Goal: Transaction & Acquisition: Book appointment/travel/reservation

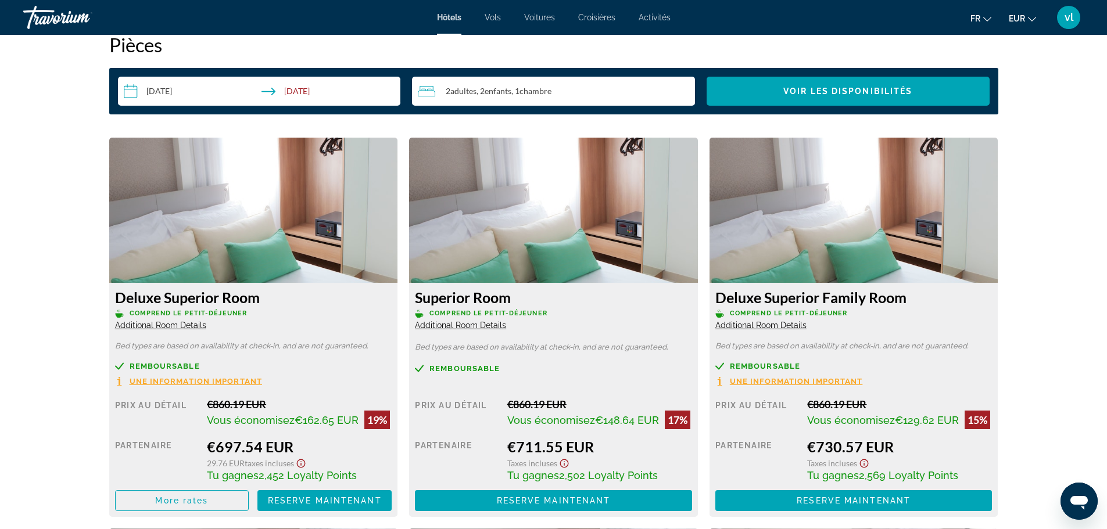
scroll to position [1508, 0]
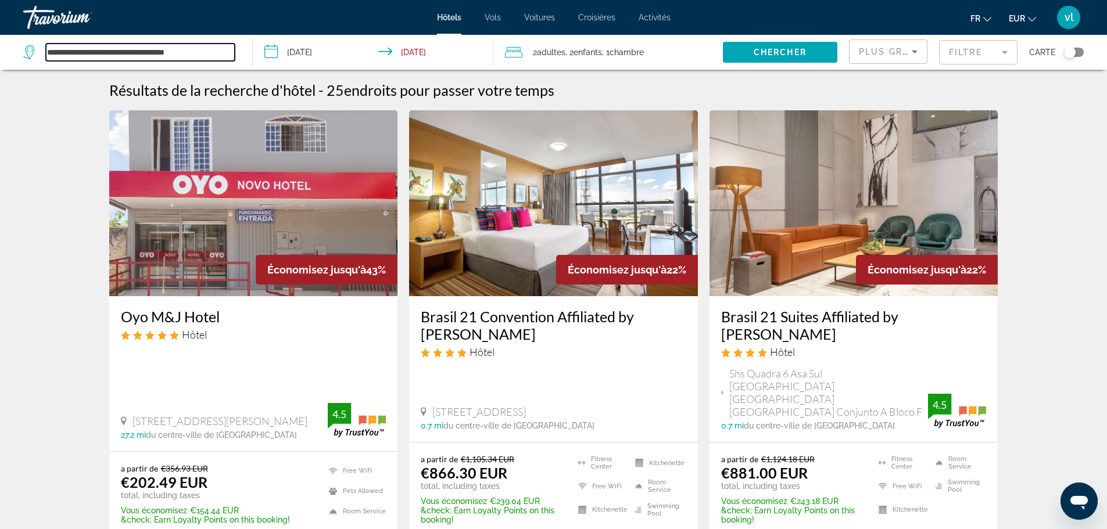
drag, startPoint x: 191, startPoint y: 49, endPoint x: 41, endPoint y: 26, distance: 151.3
click at [41, 26] on div "**********" at bounding box center [553, 264] width 1107 height 529
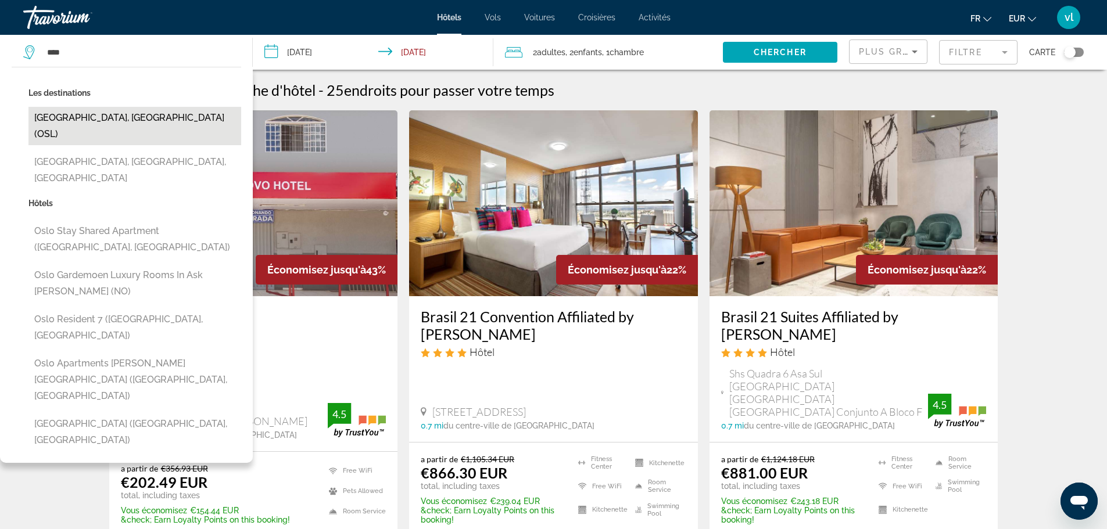
click at [131, 116] on button "[GEOGRAPHIC_DATA], [GEOGRAPHIC_DATA] (OSL)" at bounding box center [134, 126] width 213 height 38
type input "**********"
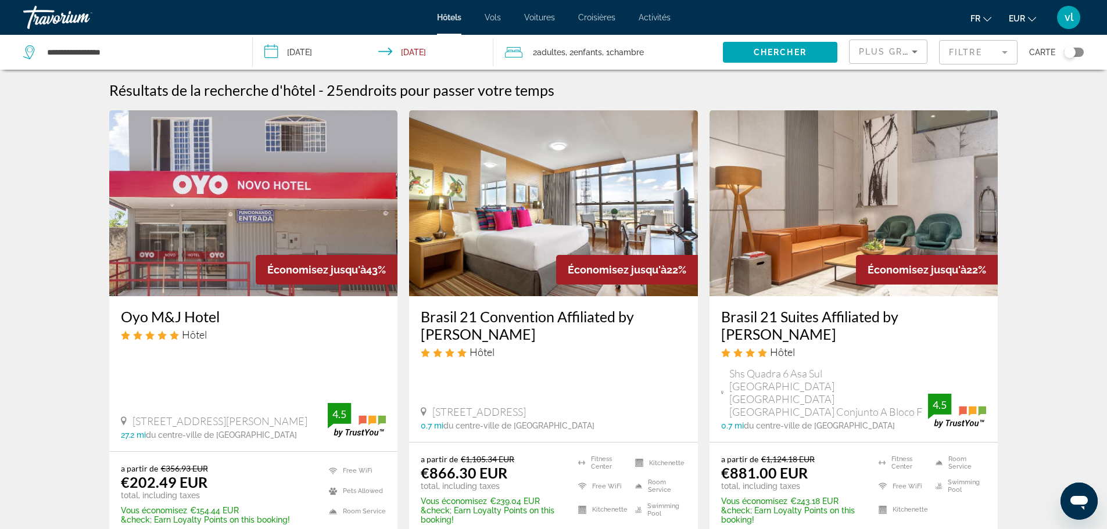
click at [326, 50] on input "**********" at bounding box center [376, 54] width 246 height 38
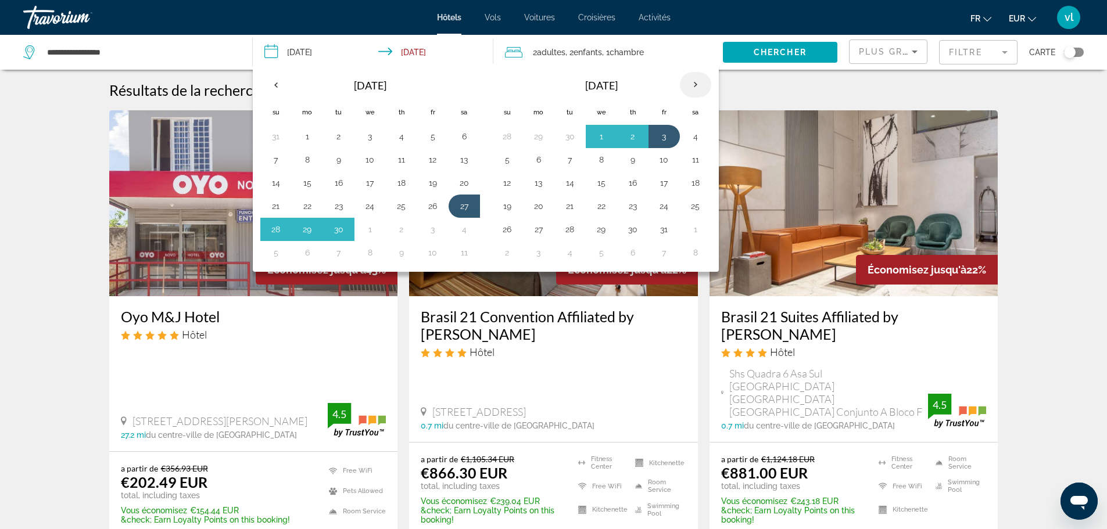
click at [698, 80] on th "Next month" at bounding box center [695, 85] width 31 height 26
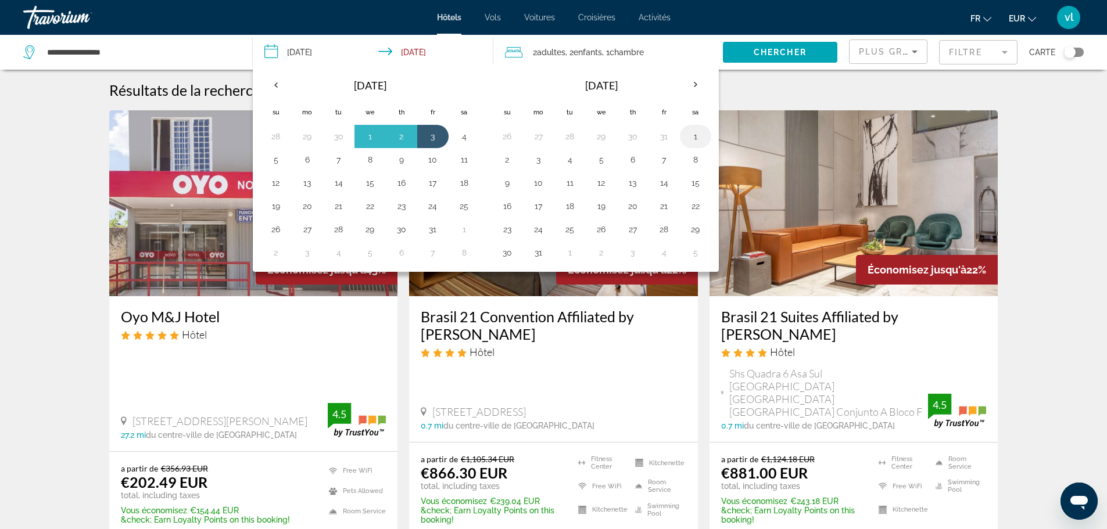
click at [690, 137] on button "1" at bounding box center [695, 136] width 19 height 16
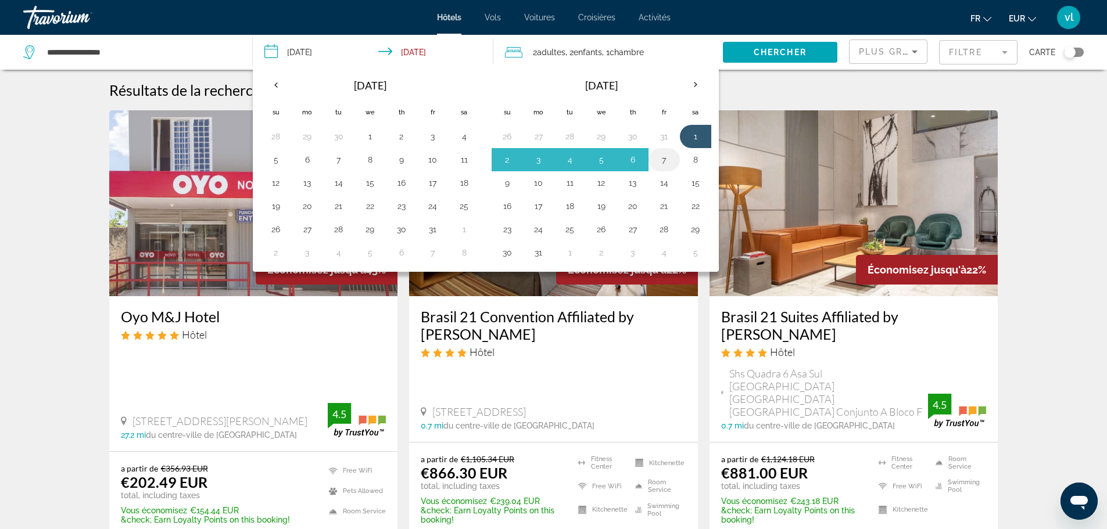
click at [665, 160] on button "7" at bounding box center [664, 160] width 19 height 16
type input "**********"
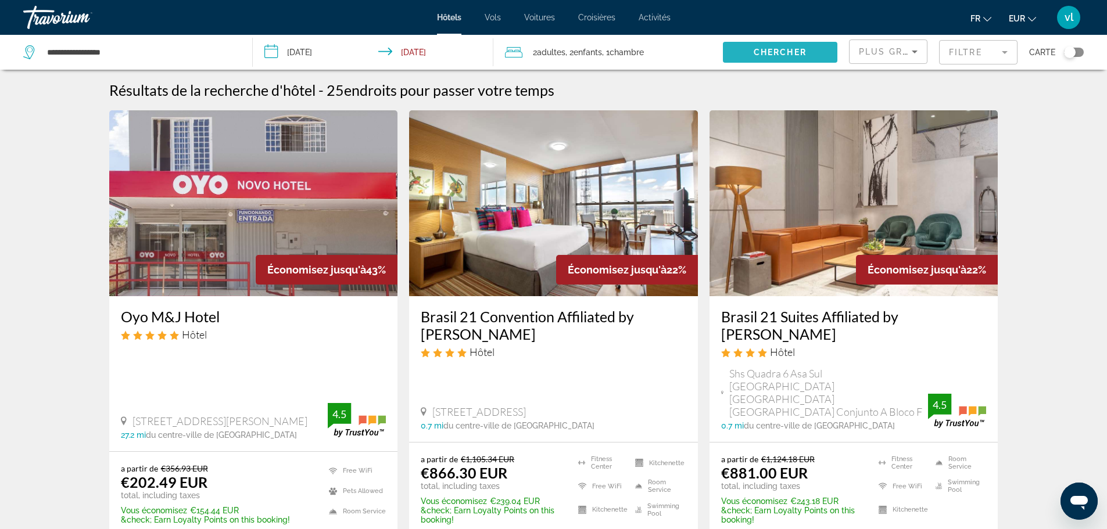
click at [788, 53] on span "Chercher" at bounding box center [780, 52] width 53 height 9
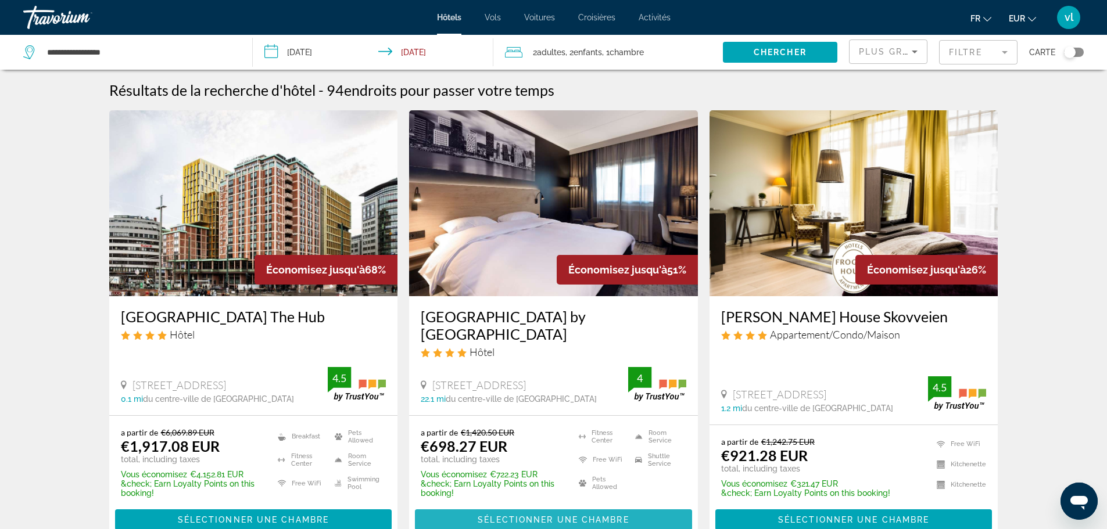
click at [476, 519] on span "Main content" at bounding box center [553, 520] width 277 height 28
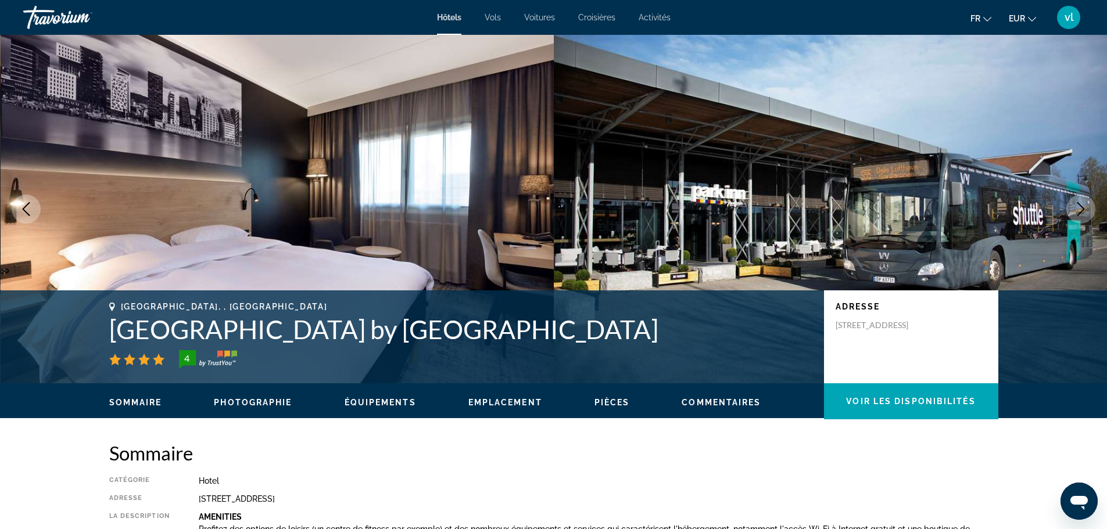
drag, startPoint x: 98, startPoint y: 328, endPoint x: 620, endPoint y: 331, distance: 521.3
click at [620, 331] on div "[GEOGRAPHIC_DATA], , [GEOGRAPHIC_DATA] by [GEOGRAPHIC_DATA] 4 Adresse [STREET_A…" at bounding box center [554, 337] width 936 height 70
copy h1 "[GEOGRAPHIC_DATA] by [GEOGRAPHIC_DATA]"
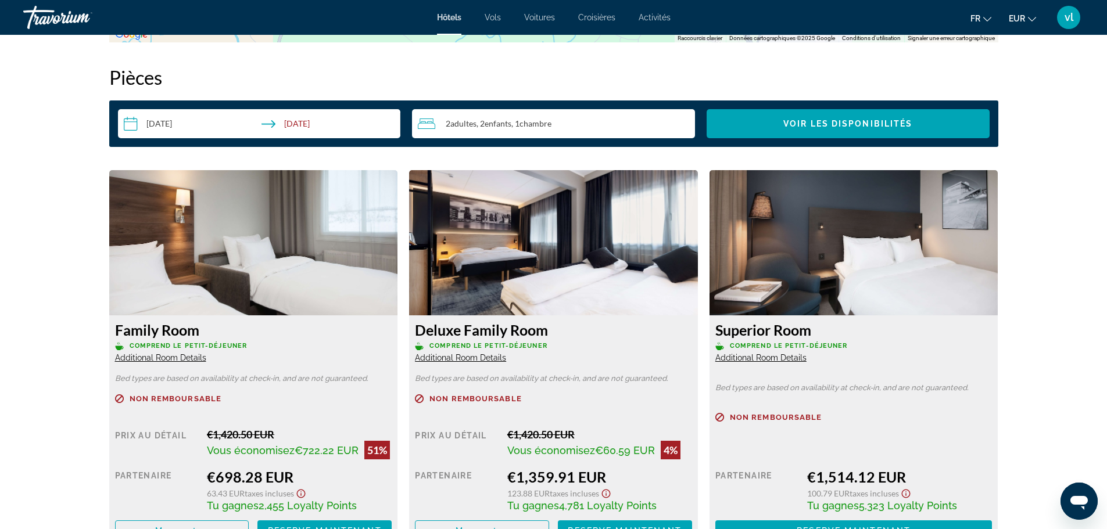
scroll to position [1532, 0]
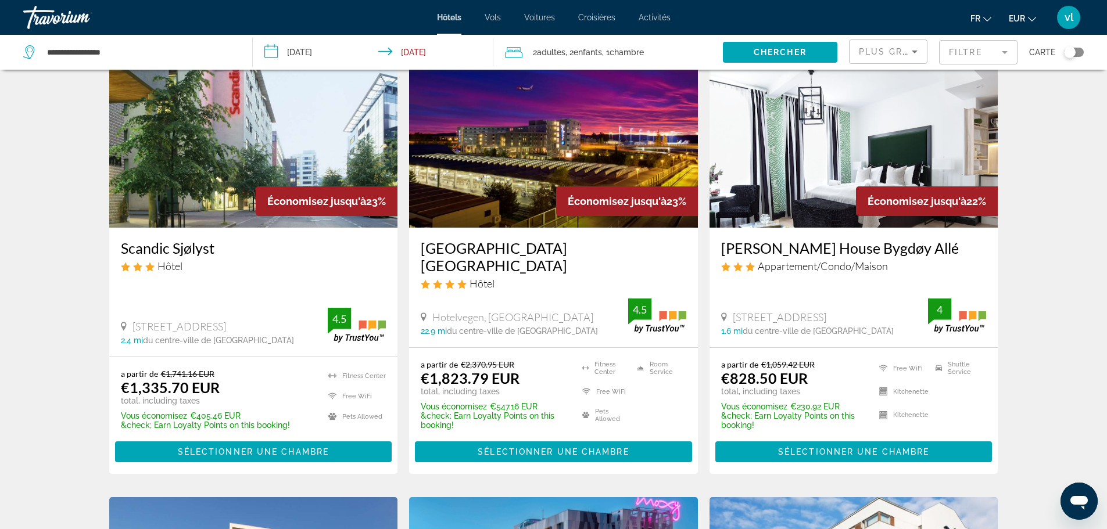
scroll to position [514, 0]
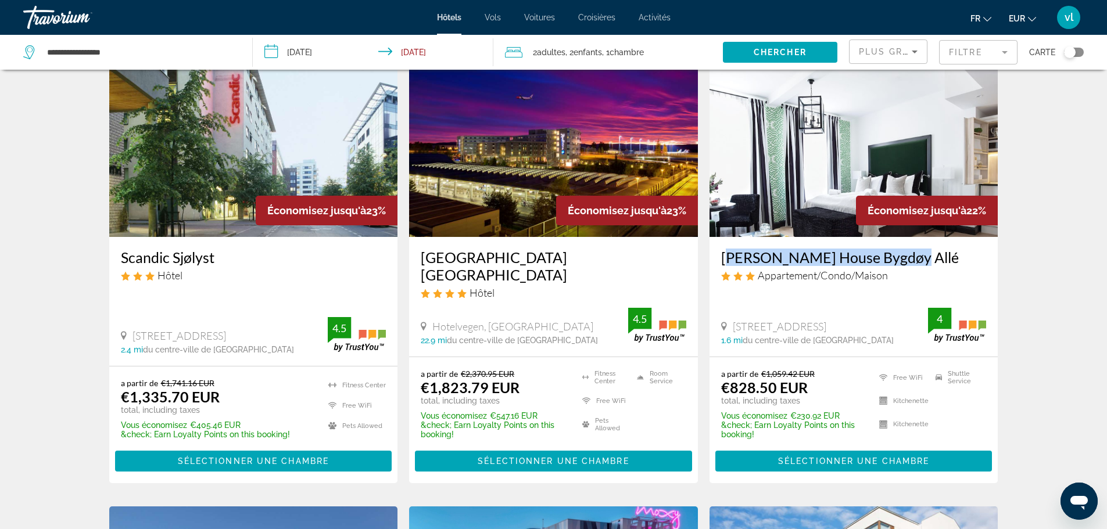
drag, startPoint x: 717, startPoint y: 257, endPoint x: 893, endPoint y: 259, distance: 176.1
click at [893, 259] on div "[PERSON_NAME] House Bygdøy Allé Appartement/Condo/Maison [STREET_ADDRESS] 1.6 m…" at bounding box center [854, 296] width 289 height 119
copy h3 "[PERSON_NAME] House Bygdøy Allé"
click at [820, 458] on span "Sélectionner une chambre" at bounding box center [853, 461] width 151 height 9
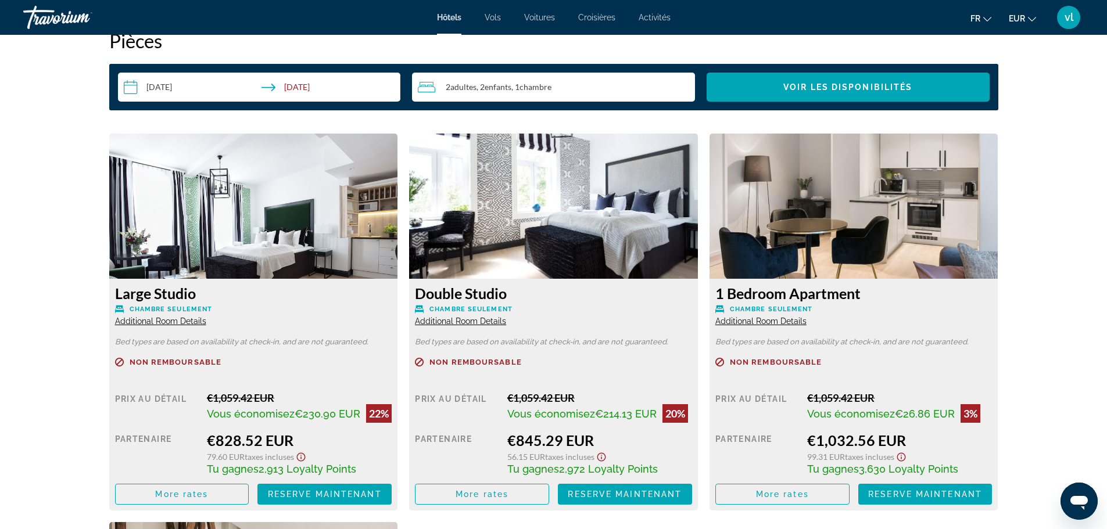
scroll to position [1504, 0]
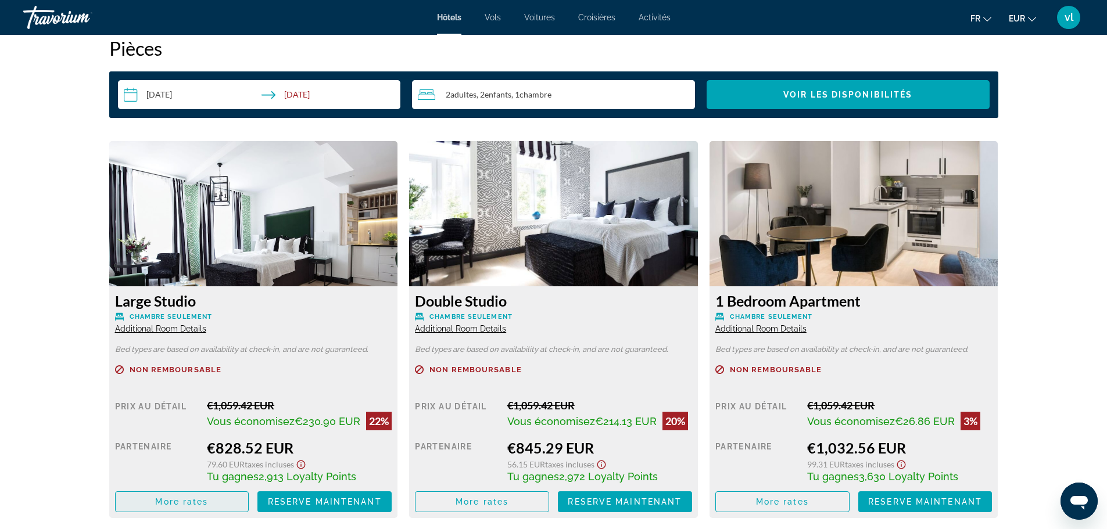
click at [185, 507] on span "More rates" at bounding box center [181, 502] width 53 height 9
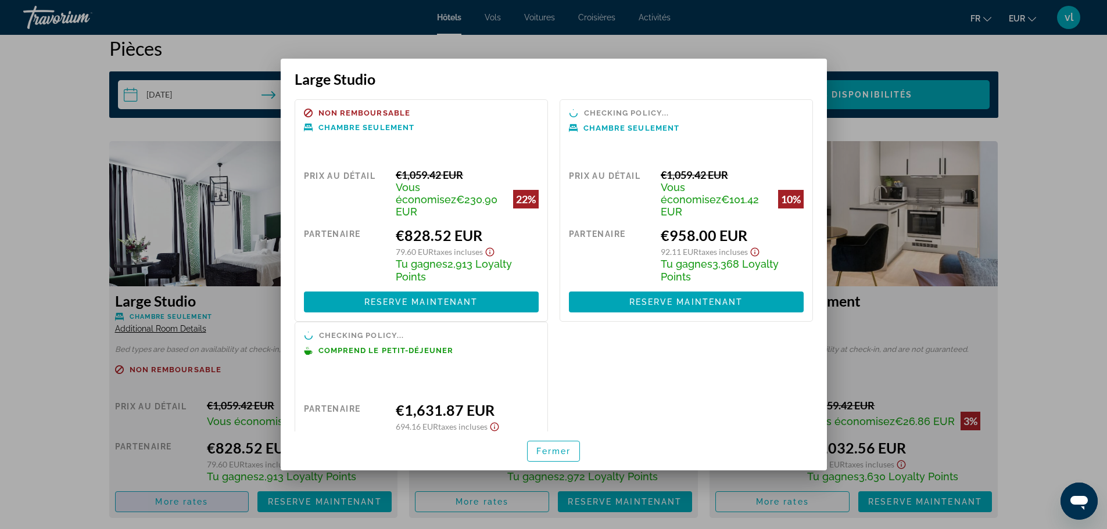
scroll to position [0, 0]
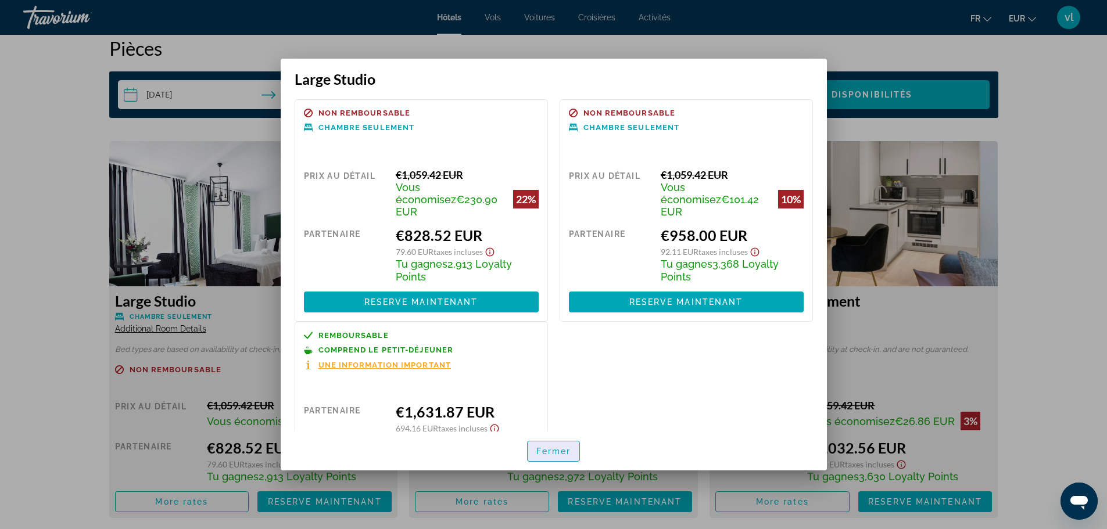
click at [563, 452] on span "Fermer" at bounding box center [553, 451] width 35 height 9
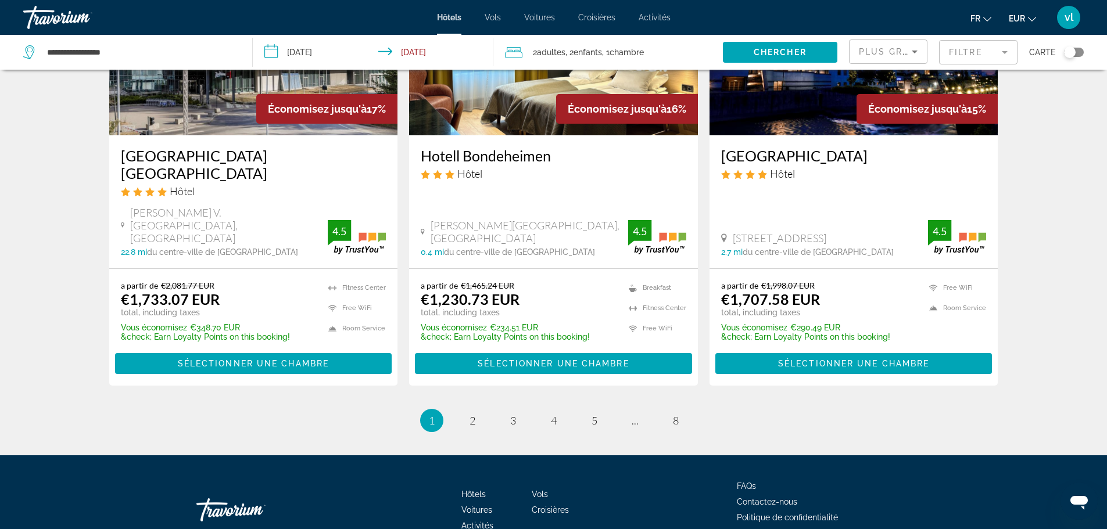
scroll to position [1517, 0]
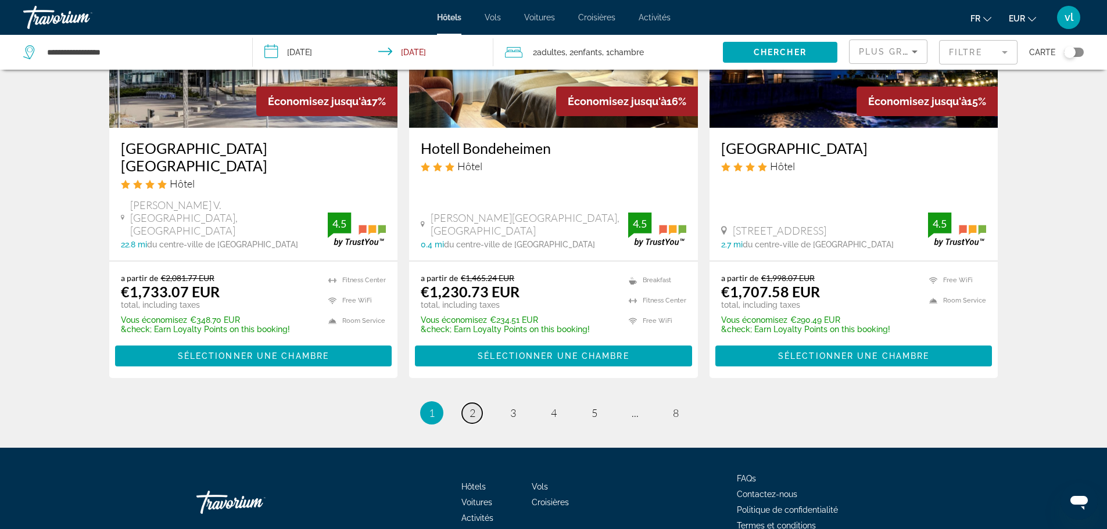
click at [468, 406] on link "page 2" at bounding box center [472, 413] width 20 height 20
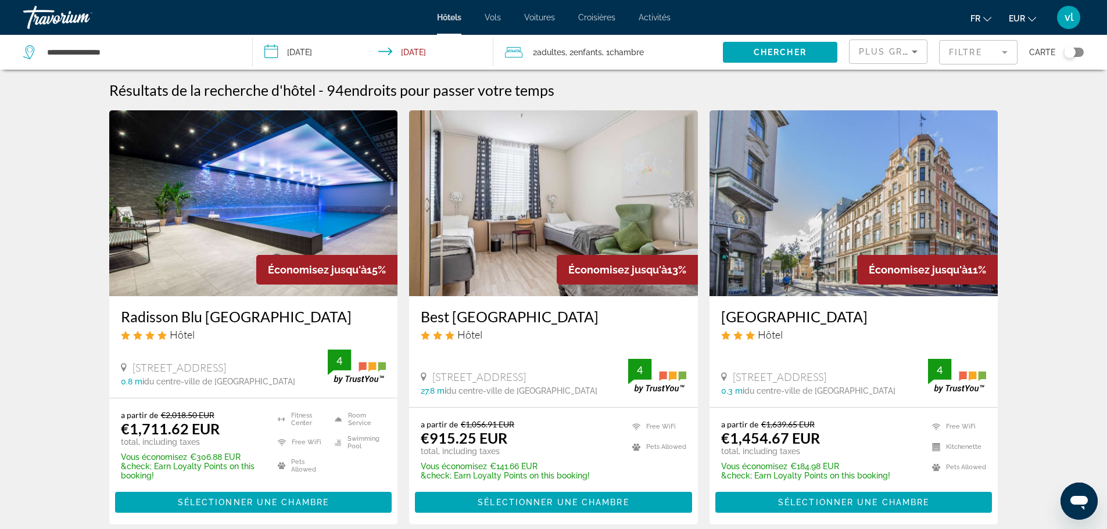
drag, startPoint x: 417, startPoint y: 316, endPoint x: 588, endPoint y: 318, distance: 170.9
click at [588, 318] on div "Best [GEOGRAPHIC_DATA] Hôtel [GEOGRAPHIC_DATA], [GEOGRAPHIC_DATA] 27.8 mi du ce…" at bounding box center [553, 351] width 289 height 111
copy h3 "Best [GEOGRAPHIC_DATA]"
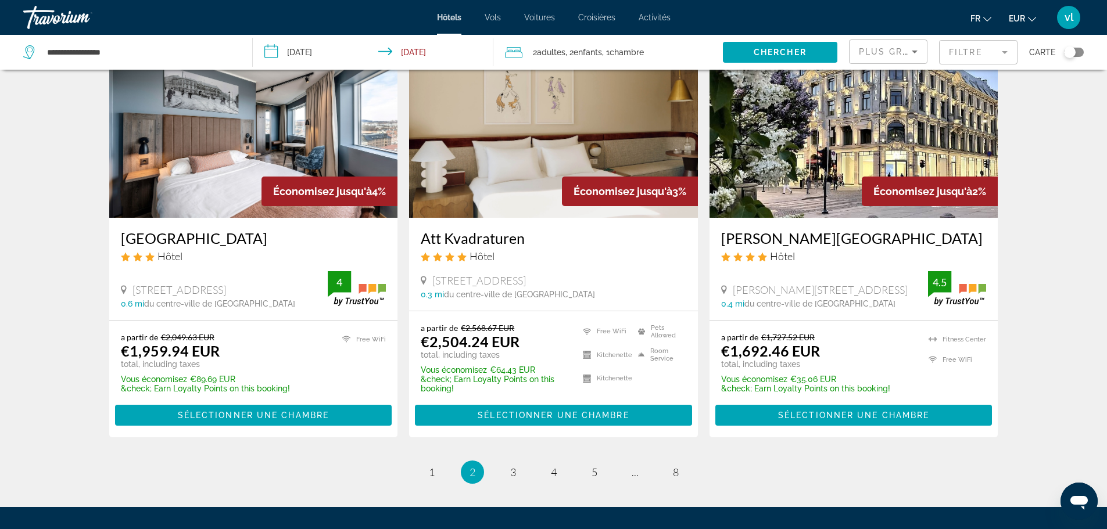
scroll to position [1407, 0]
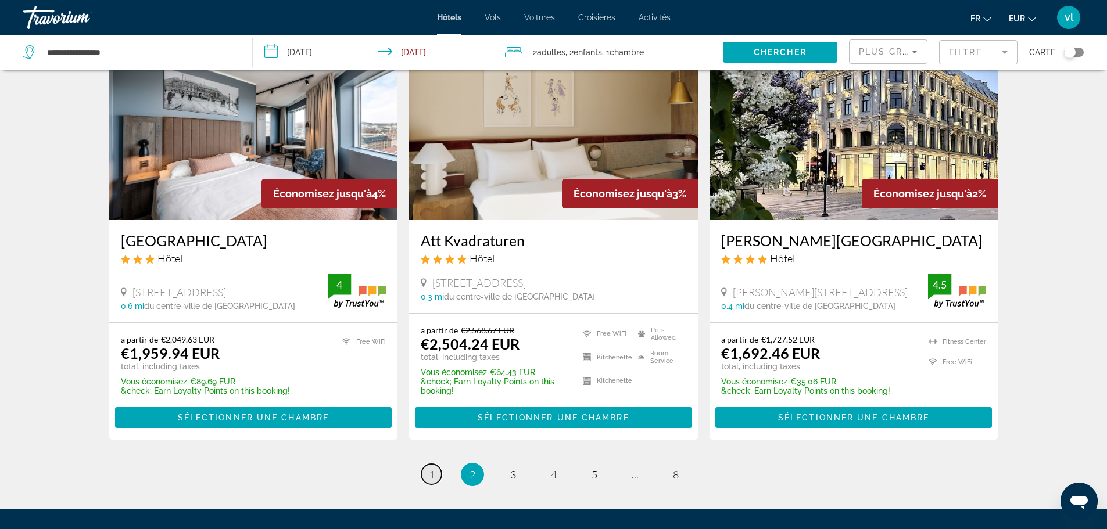
click at [433, 468] on span "1" at bounding box center [432, 474] width 6 height 13
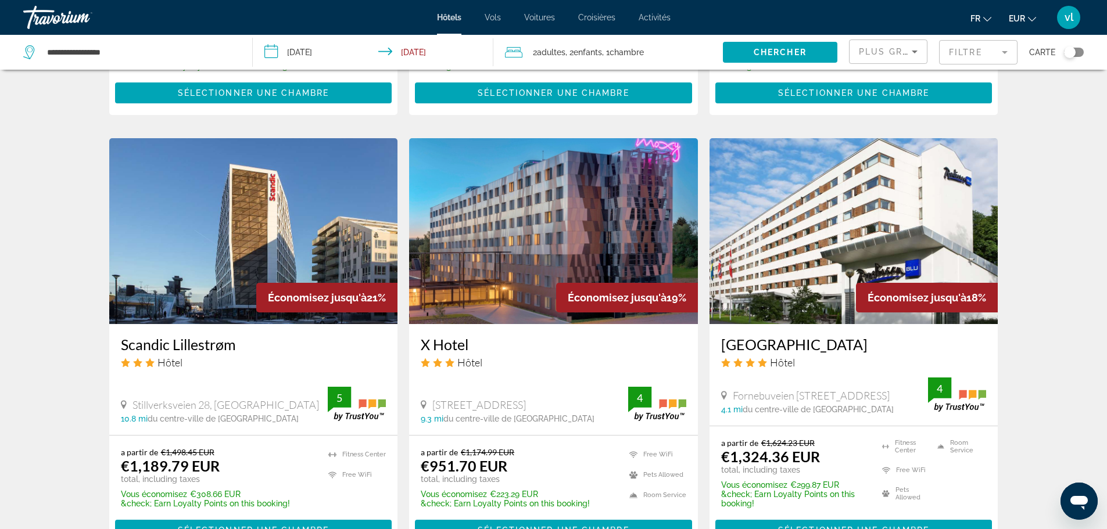
scroll to position [960, 0]
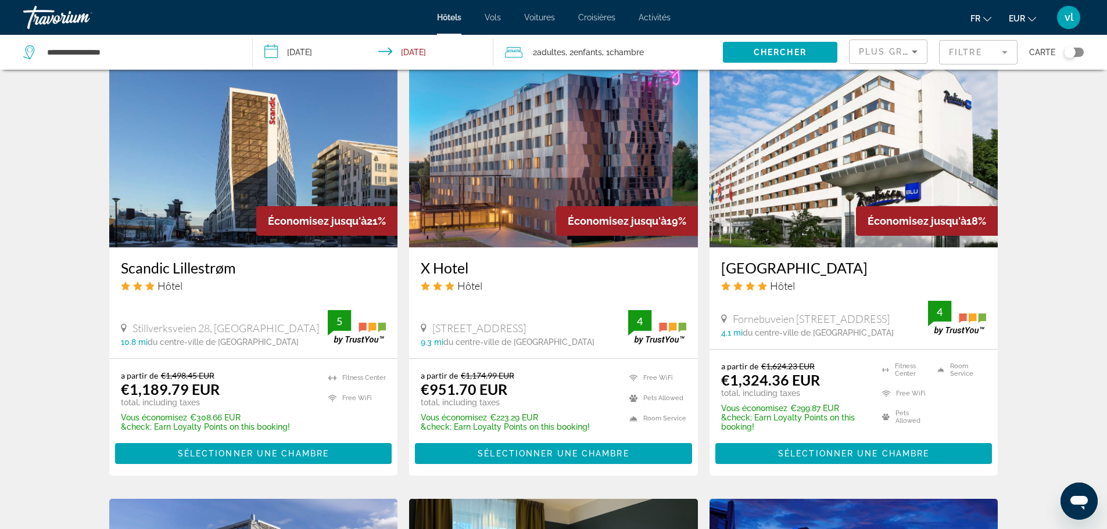
drag, startPoint x: 416, startPoint y: 266, endPoint x: 471, endPoint y: 271, distance: 55.4
click at [471, 271] on div "X Hotel Hôtel [STREET_ADDRESS] 9.3 mi du centre-ville de [GEOGRAPHIC_DATA] de l…" at bounding box center [553, 303] width 289 height 111
copy h3 "X Hotel"
drag, startPoint x: 717, startPoint y: 267, endPoint x: 906, endPoint y: 276, distance: 189.1
click at [906, 276] on div "[GEOGRAPHIC_DATA] Hôtel Fornebuveien 80, [GEOGRAPHIC_DATA] 4.1 mi du centre-vil…" at bounding box center [854, 299] width 289 height 102
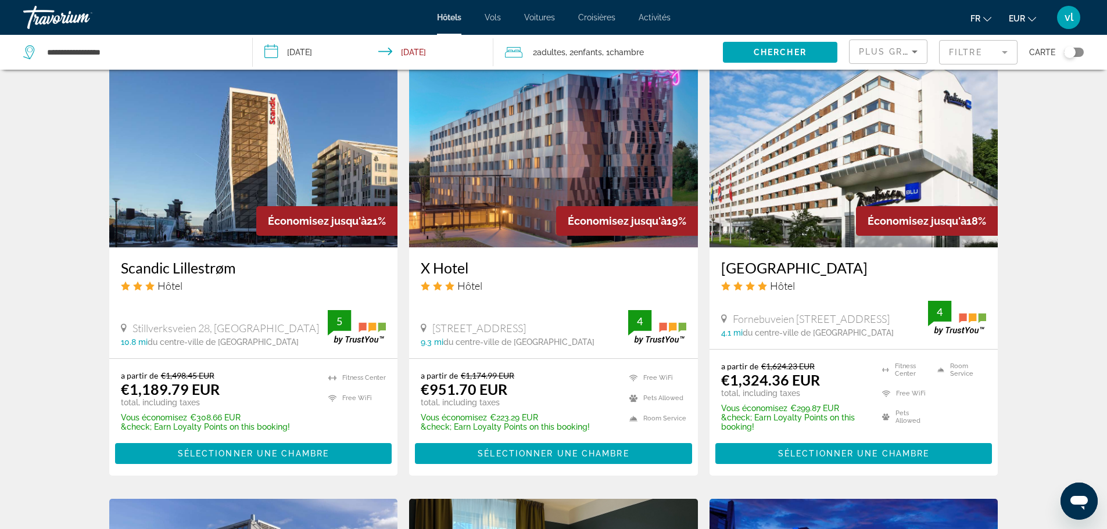
copy h3 "[GEOGRAPHIC_DATA]"
click at [831, 451] on span "Sélectionner une chambre" at bounding box center [853, 453] width 151 height 9
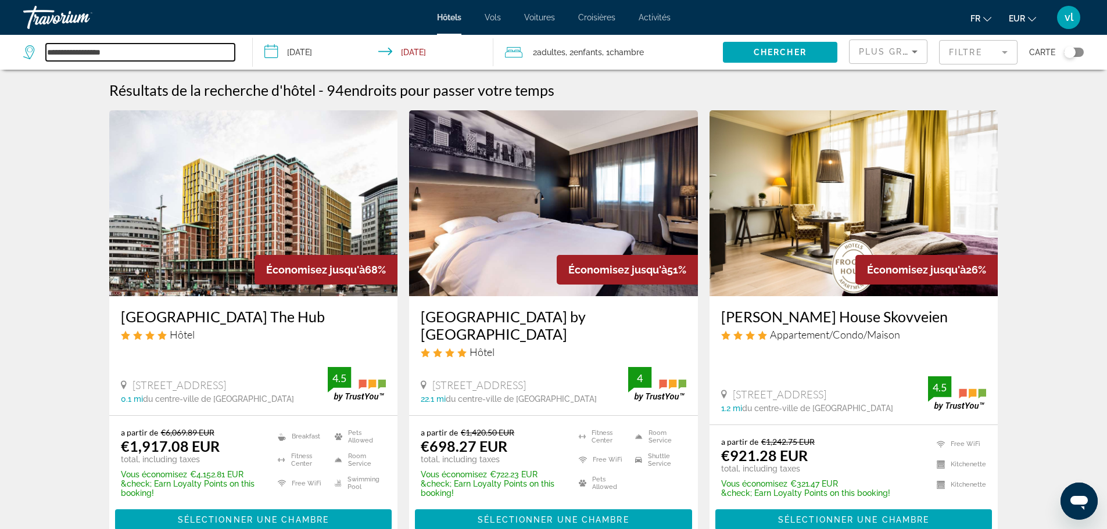
drag, startPoint x: 138, startPoint y: 52, endPoint x: 22, endPoint y: 53, distance: 116.8
click at [22, 53] on app-destination-search "**********" at bounding box center [126, 52] width 253 height 35
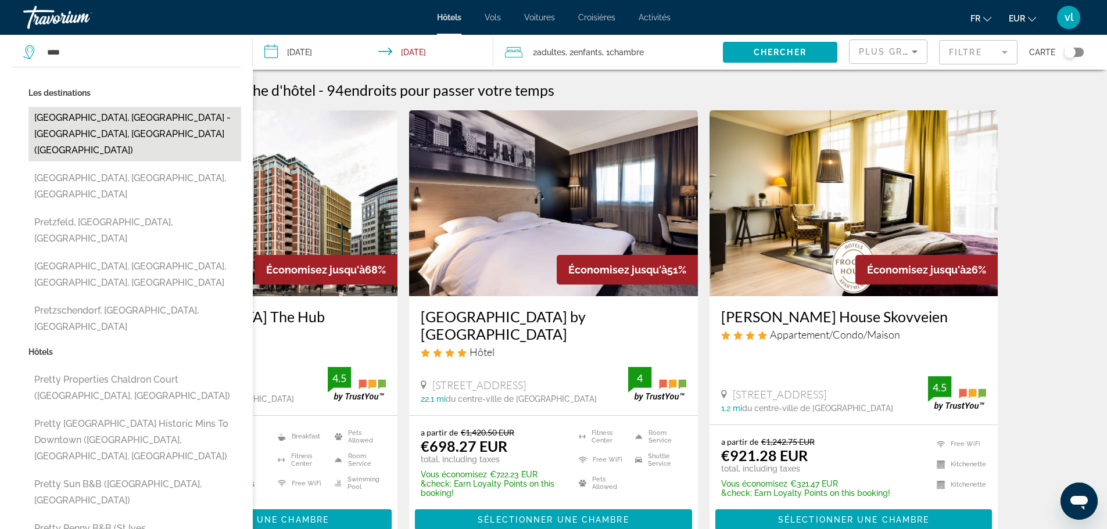
click at [73, 119] on button "[GEOGRAPHIC_DATA], [GEOGRAPHIC_DATA] - [GEOGRAPHIC_DATA], [GEOGRAPHIC_DATA] ([G…" at bounding box center [134, 134] width 213 height 55
type input "**********"
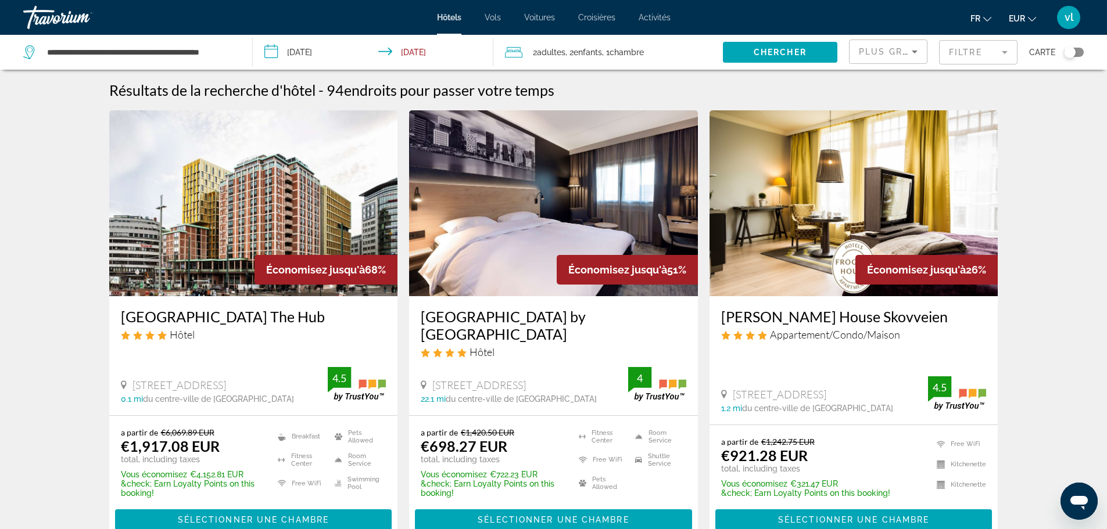
click at [313, 51] on input "**********" at bounding box center [376, 54] width 246 height 38
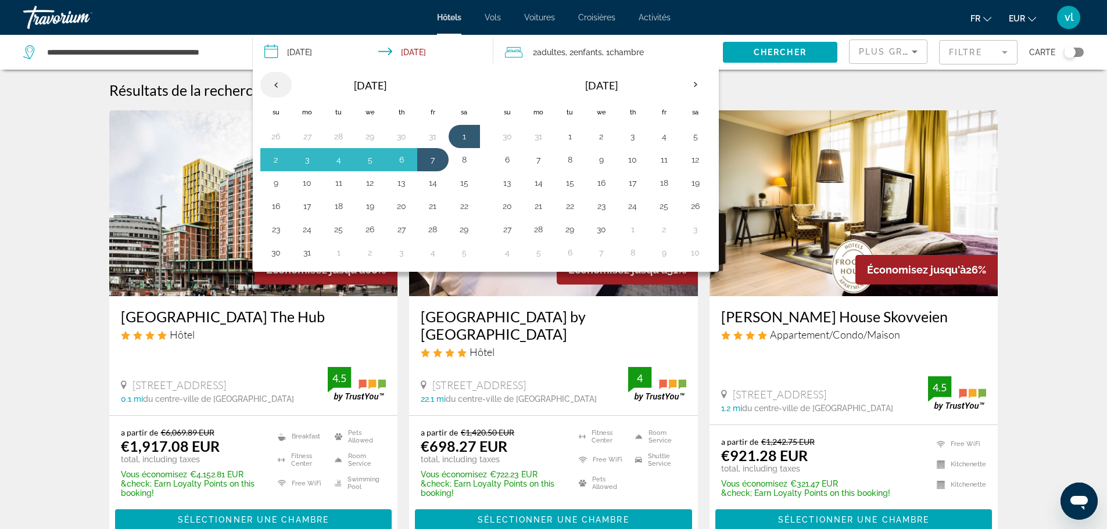
click at [274, 81] on th "Previous month" at bounding box center [275, 85] width 31 height 26
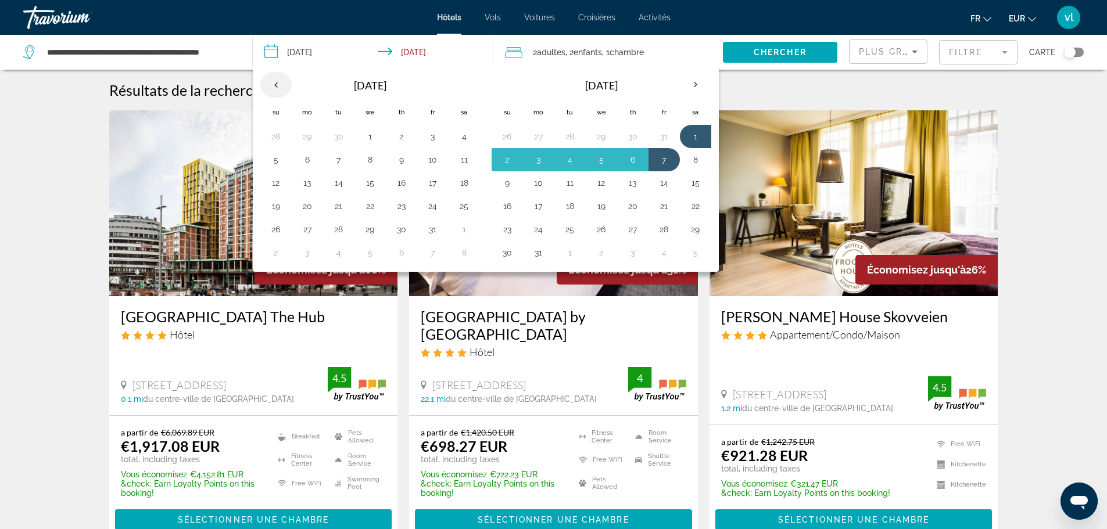
click at [274, 81] on th "Previous month" at bounding box center [275, 85] width 31 height 26
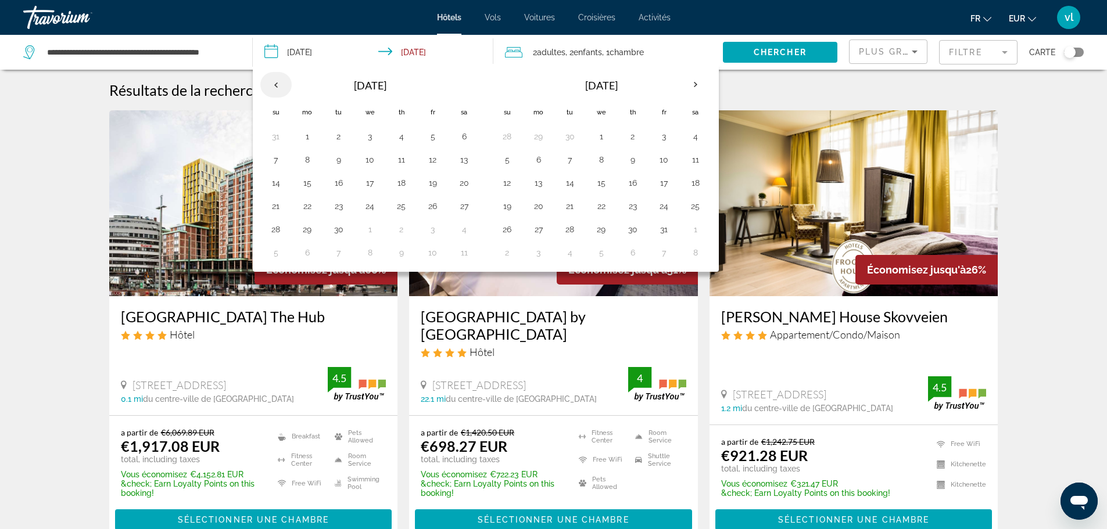
click at [274, 81] on th "Previous month" at bounding box center [275, 85] width 31 height 26
click at [461, 184] on button "18" at bounding box center [464, 183] width 19 height 16
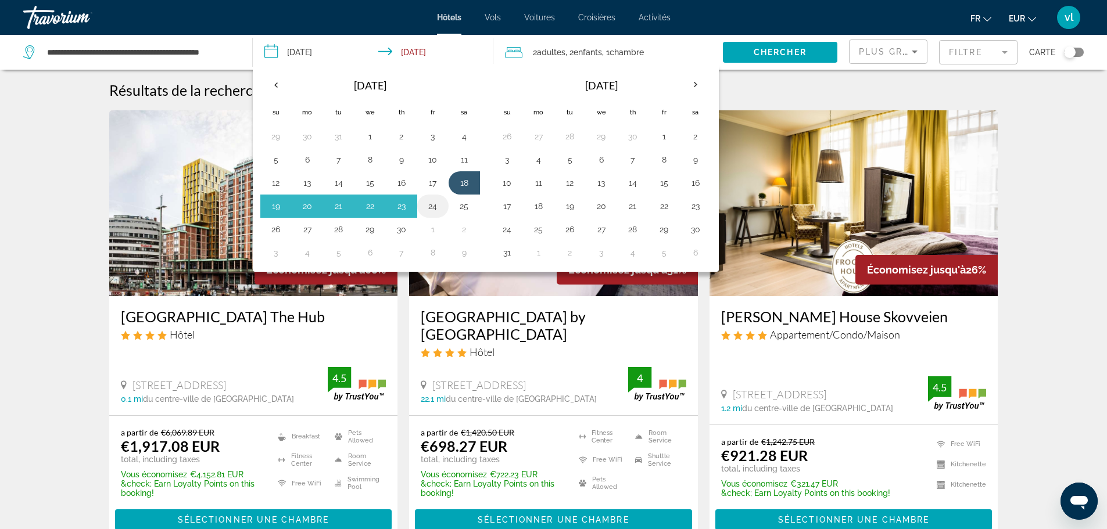
click at [435, 209] on button "24" at bounding box center [433, 206] width 19 height 16
type input "**********"
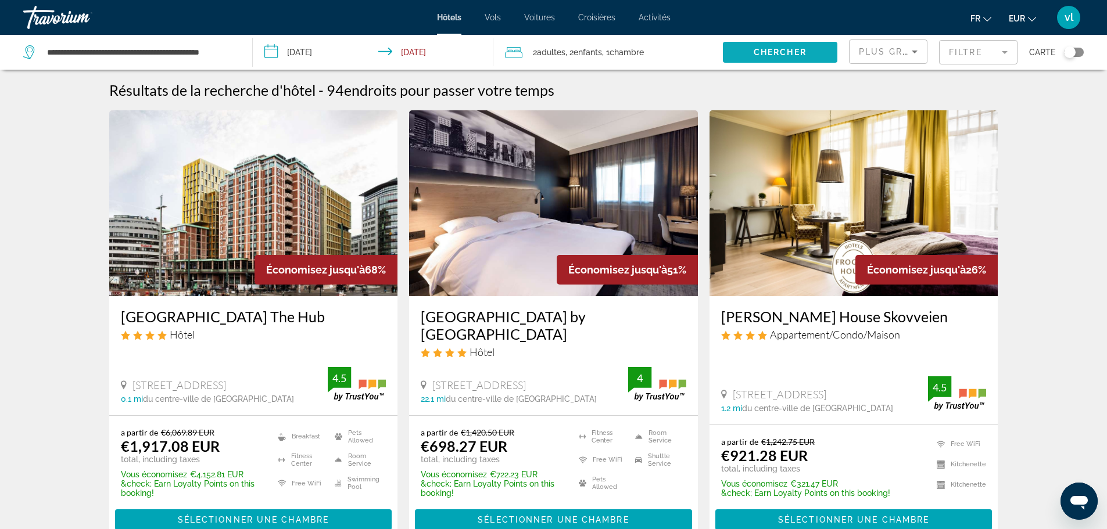
click at [764, 52] on span "Chercher" at bounding box center [780, 52] width 53 height 9
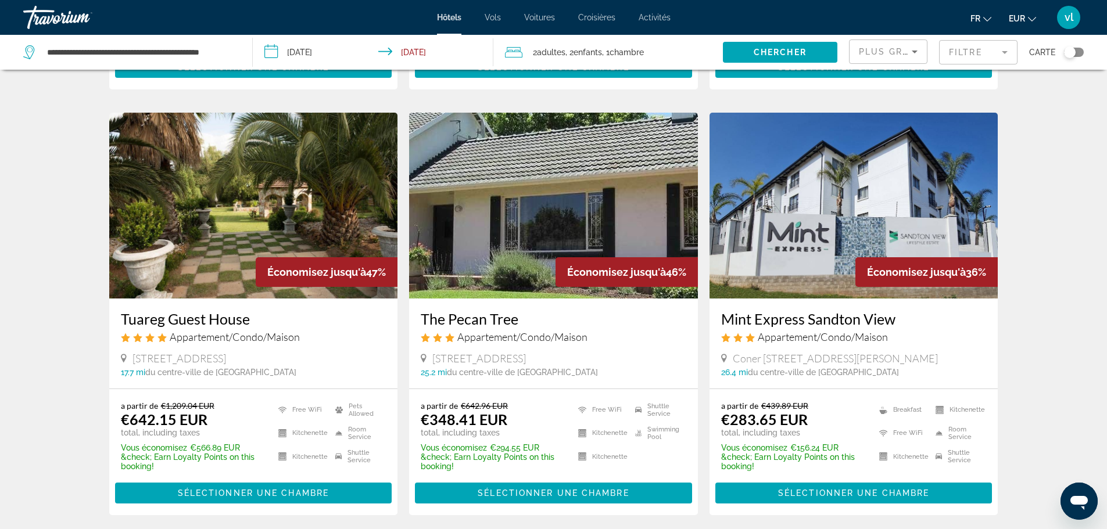
scroll to position [433, 0]
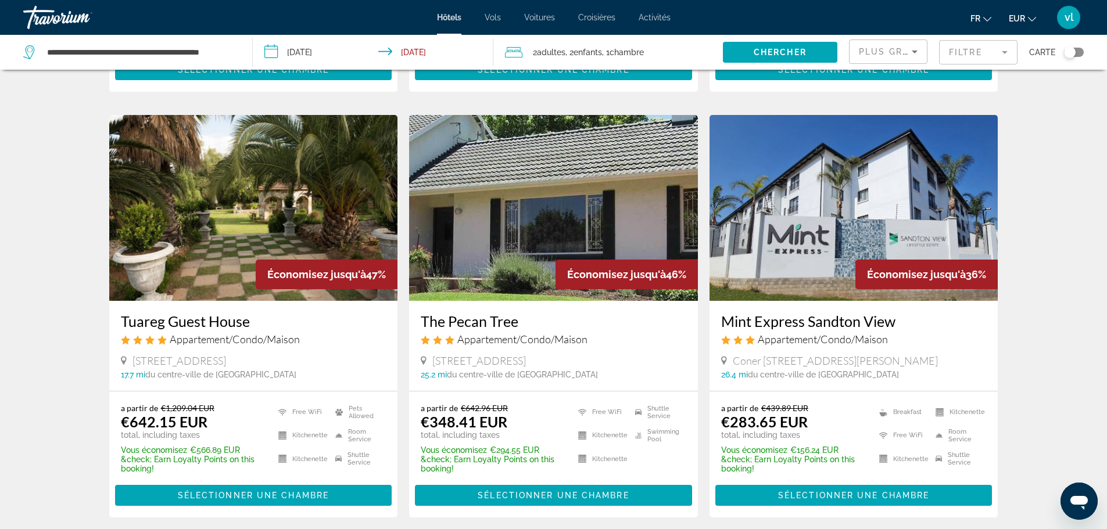
drag, startPoint x: 116, startPoint y: 317, endPoint x: 247, endPoint y: 326, distance: 131.6
click at [247, 326] on div "Tuareg Guest House Appartement/Condo/Maison [STREET_ADDRESS] 17.7 mi du centre-…" at bounding box center [253, 346] width 289 height 90
copy h3 "Tuareg Guest House"
drag, startPoint x: 716, startPoint y: 323, endPoint x: 897, endPoint y: 325, distance: 181.4
click at [897, 325] on div "Mint Express Sandton View Appartement/Condo/Maison Coner [GEOGRAPHIC_DATA][PERS…" at bounding box center [854, 346] width 289 height 90
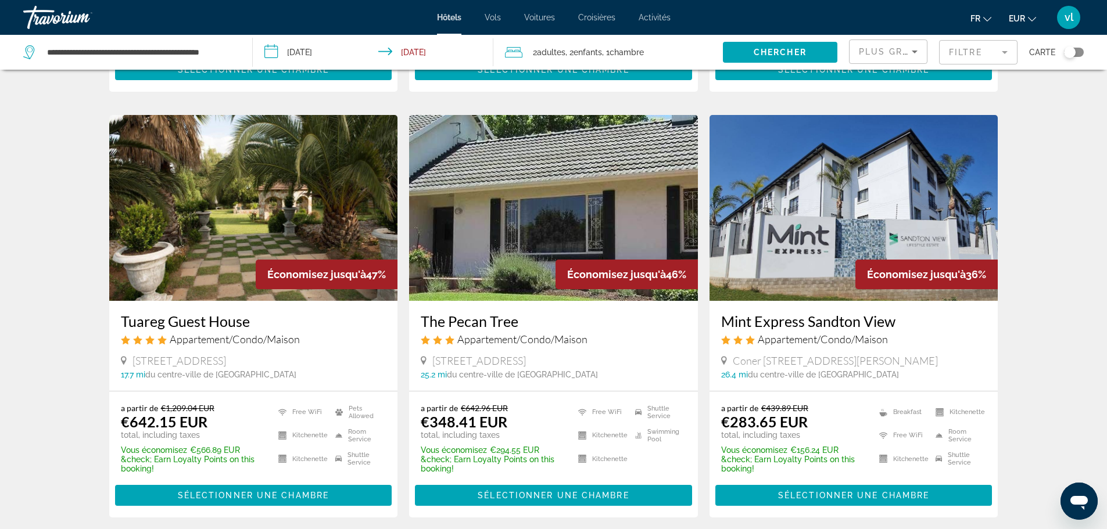
copy h3 "Mint Express Sandton View"
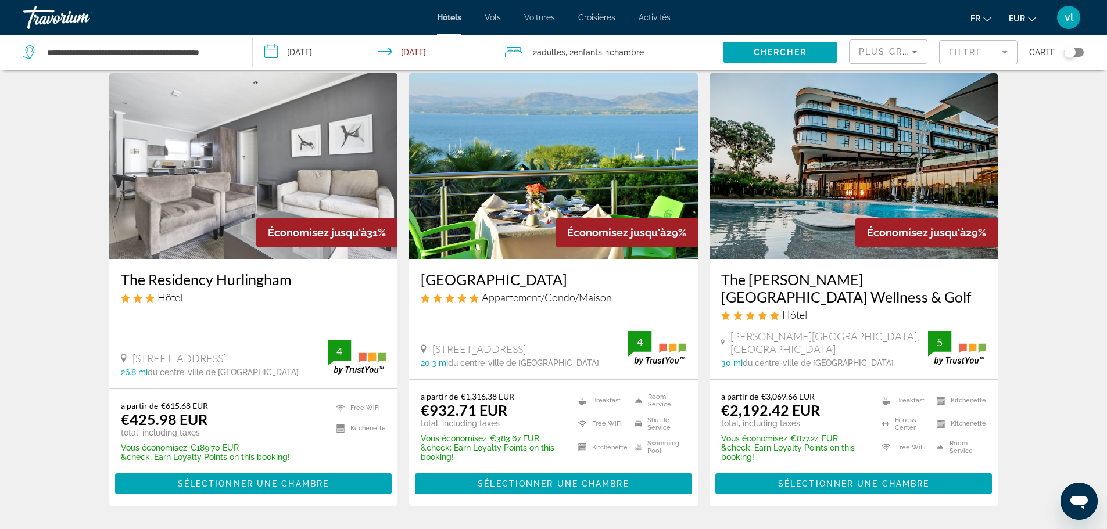
scroll to position [899, 0]
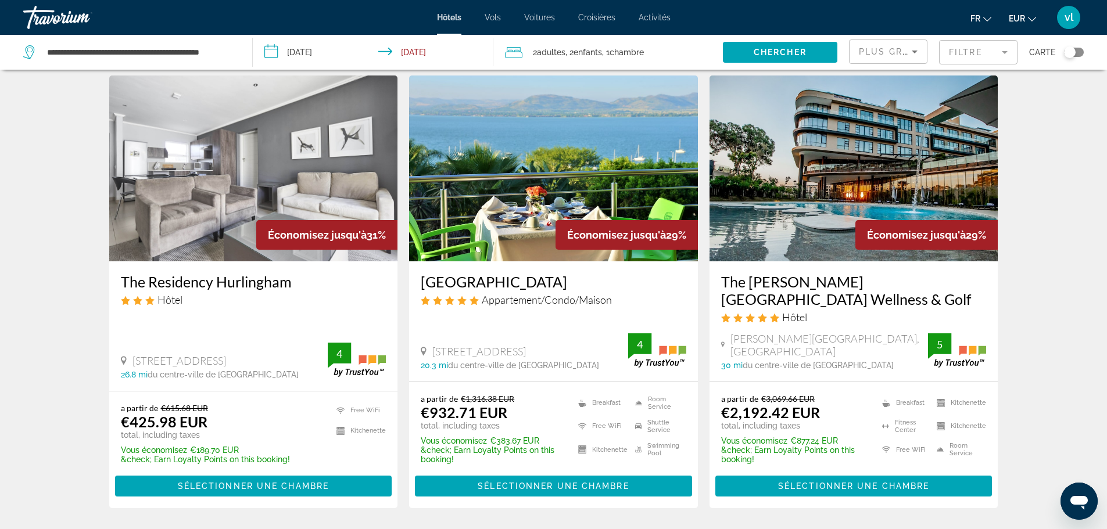
drag, startPoint x: 119, startPoint y: 294, endPoint x: 292, endPoint y: 296, distance: 173.2
click at [292, 296] on div "The Residency Hurlingham Hôtel [STREET_ADDRESS] 26.8 mi du centre-ville de [GEO…" at bounding box center [253, 327] width 289 height 130
copy h3 "The Residency Hurlingham"
click at [216, 482] on span "Sélectionner une chambre" at bounding box center [253, 486] width 151 height 9
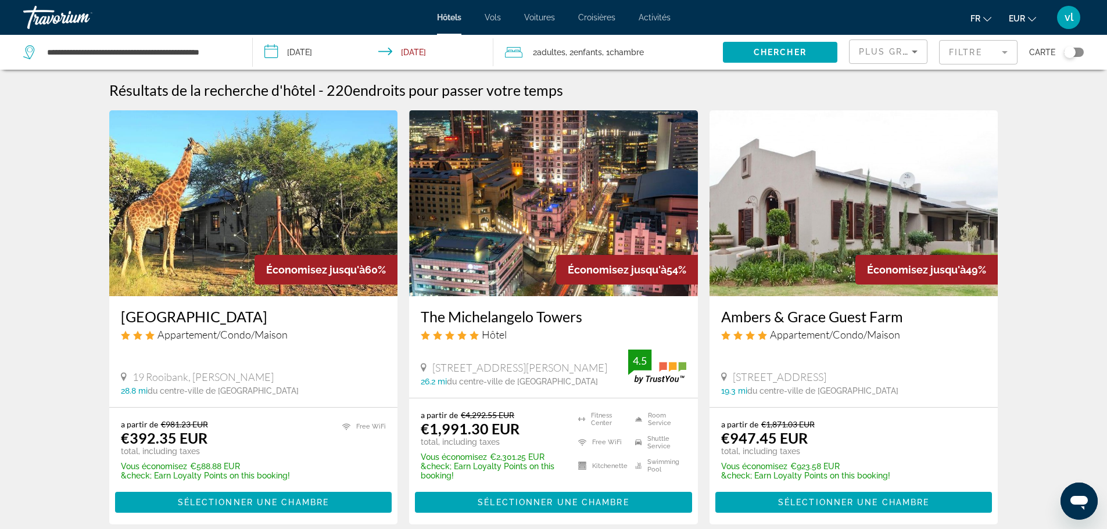
click at [242, 50] on app-destination-search "**********" at bounding box center [126, 52] width 253 height 35
drag, startPoint x: 238, startPoint y: 51, endPoint x: 105, endPoint y: 36, distance: 133.9
click at [105, 36] on div "**********" at bounding box center [131, 52] width 217 height 35
click at [159, 53] on input "**********" at bounding box center [140, 52] width 189 height 17
click at [225, 54] on input "**********" at bounding box center [140, 52] width 189 height 17
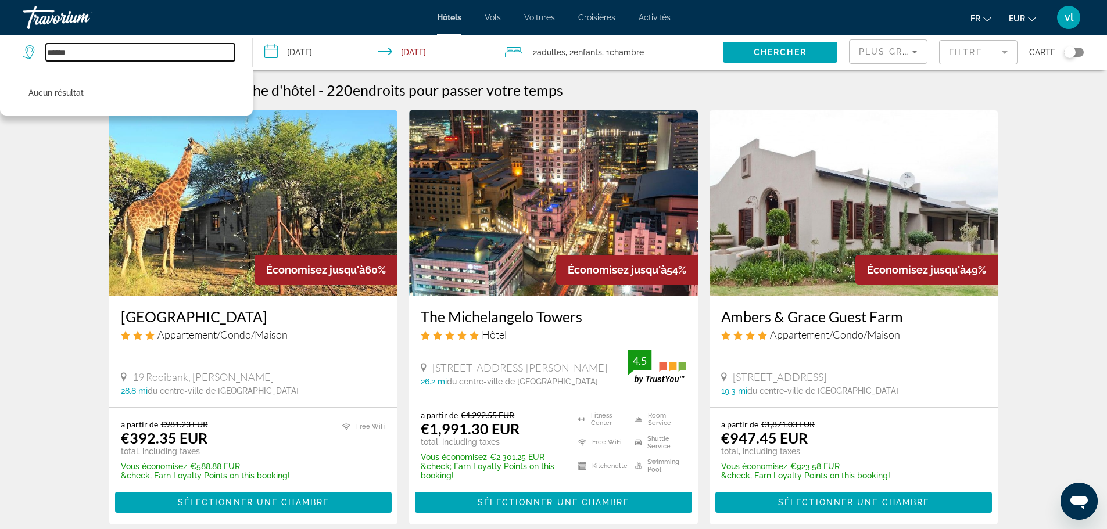
click at [89, 51] on input "*****" at bounding box center [140, 52] width 189 height 17
type input "*"
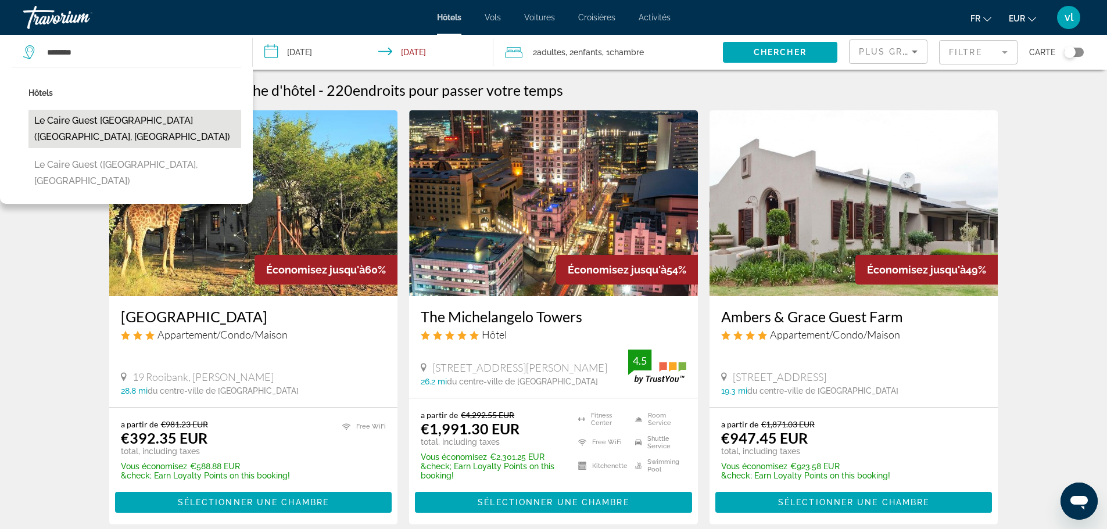
click at [88, 120] on button "Le Caire Guest [GEOGRAPHIC_DATA] ([GEOGRAPHIC_DATA], [GEOGRAPHIC_DATA])" at bounding box center [134, 129] width 213 height 38
type input "**********"
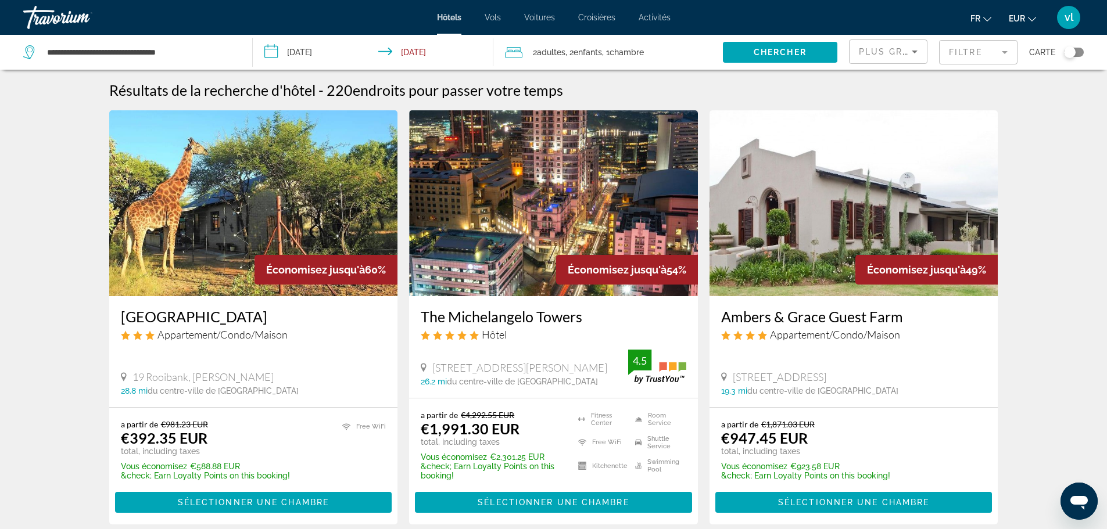
click at [323, 51] on input "**********" at bounding box center [376, 54] width 246 height 38
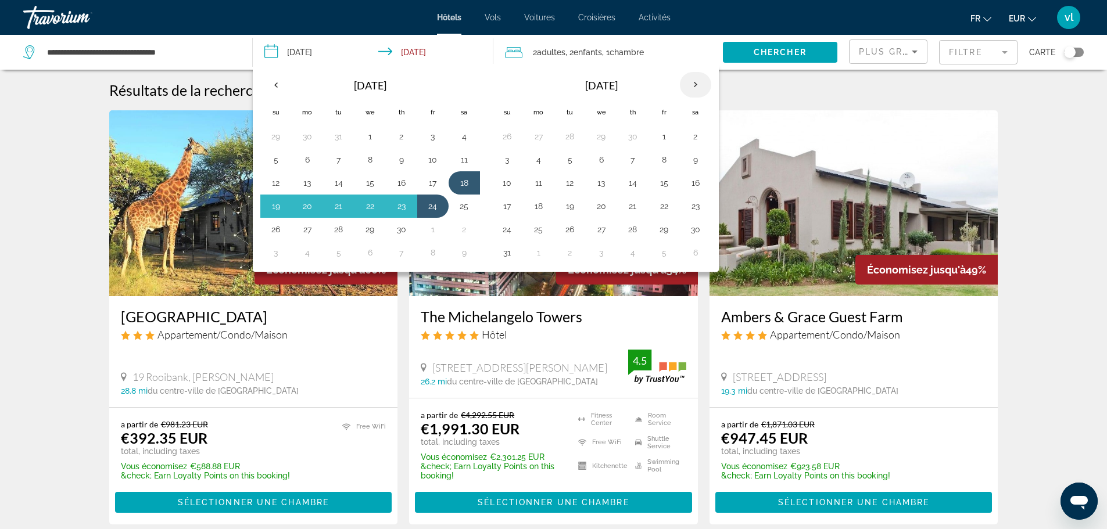
click at [695, 87] on th "Next month" at bounding box center [695, 85] width 31 height 26
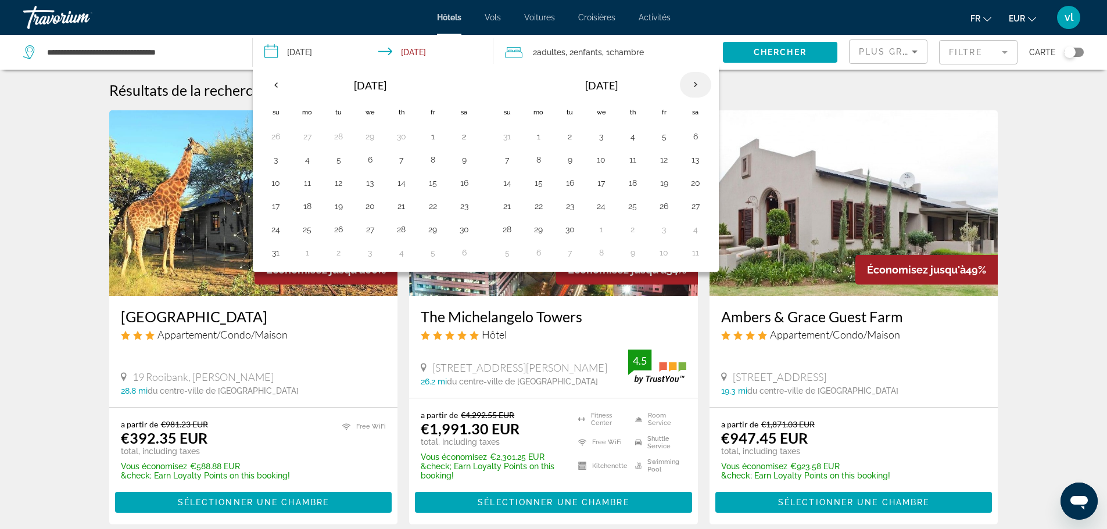
click at [695, 87] on th "Next month" at bounding box center [695, 85] width 31 height 26
click at [702, 206] on button "24" at bounding box center [695, 206] width 19 height 16
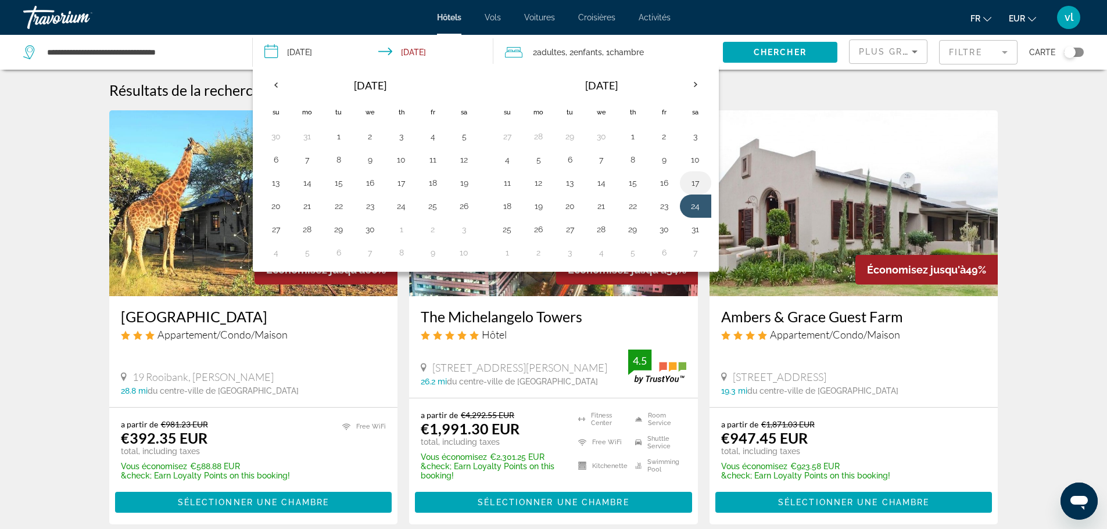
click at [693, 180] on button "17" at bounding box center [695, 183] width 19 height 16
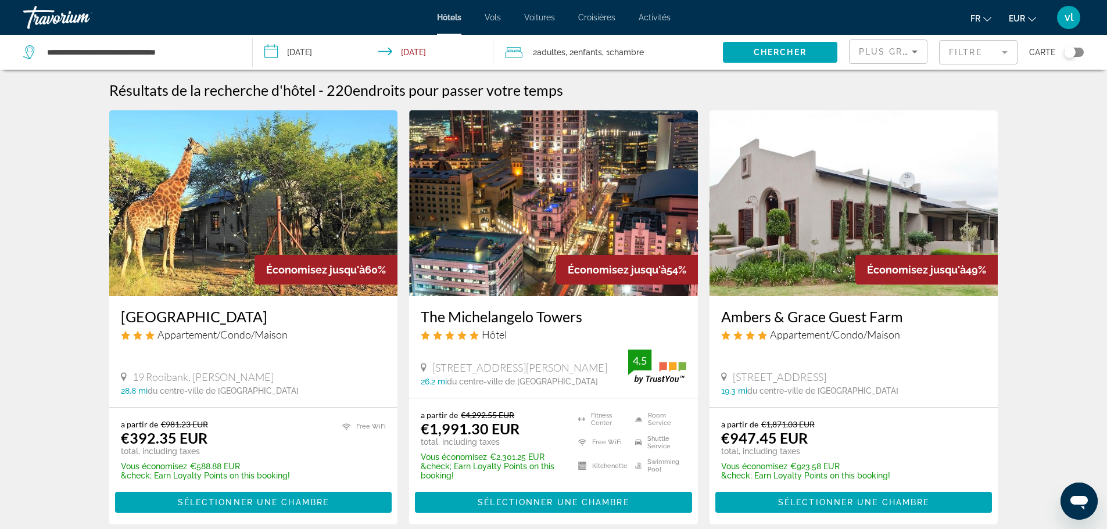
click at [411, 52] on input "**********" at bounding box center [376, 54] width 246 height 38
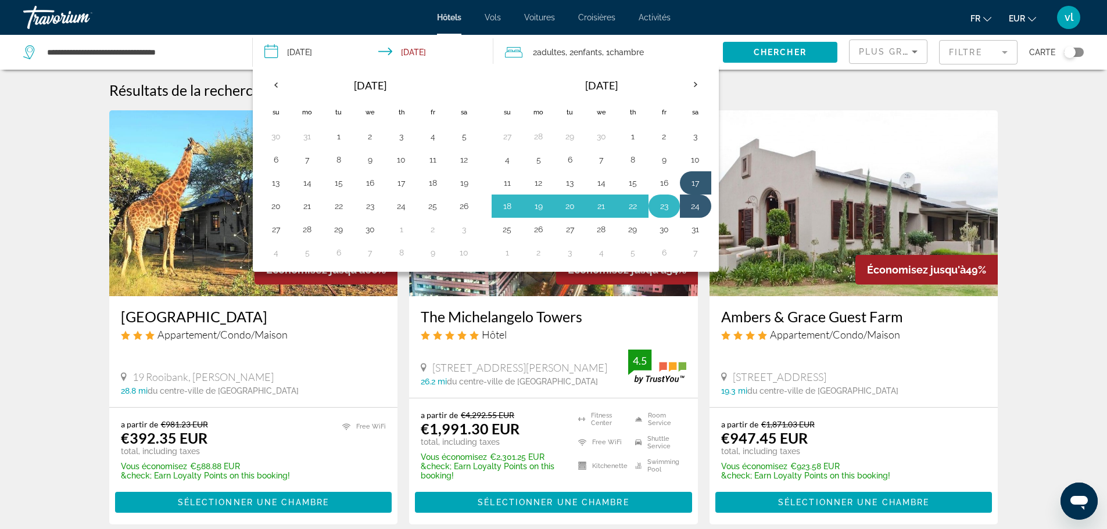
click at [664, 207] on button "23" at bounding box center [664, 206] width 19 height 16
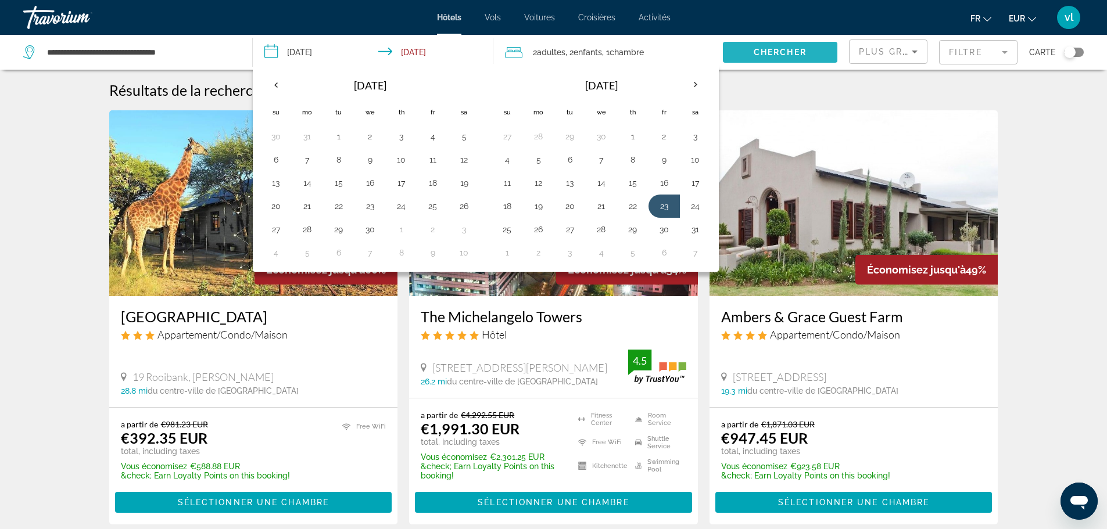
click at [807, 53] on span "Chercher" at bounding box center [780, 52] width 53 height 9
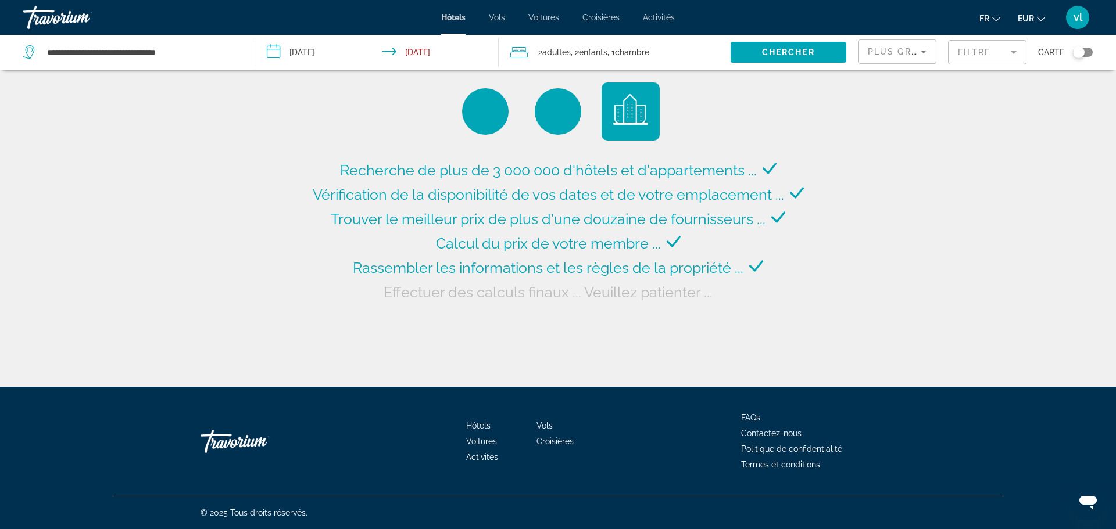
click at [432, 53] on input "**********" at bounding box center [379, 54] width 248 height 38
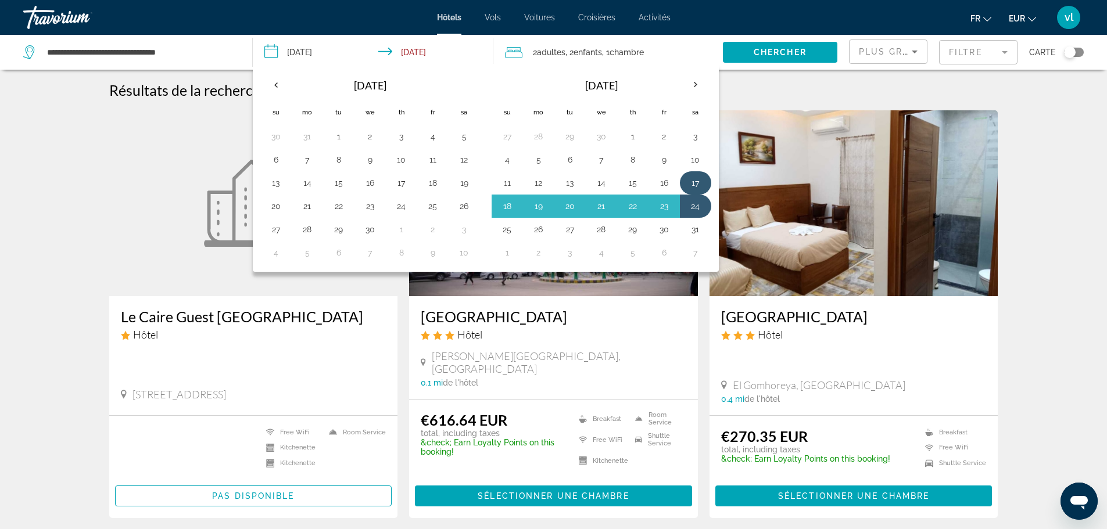
click at [697, 184] on button "17" at bounding box center [695, 183] width 19 height 16
click at [665, 210] on button "23" at bounding box center [664, 206] width 19 height 16
type input "**********"
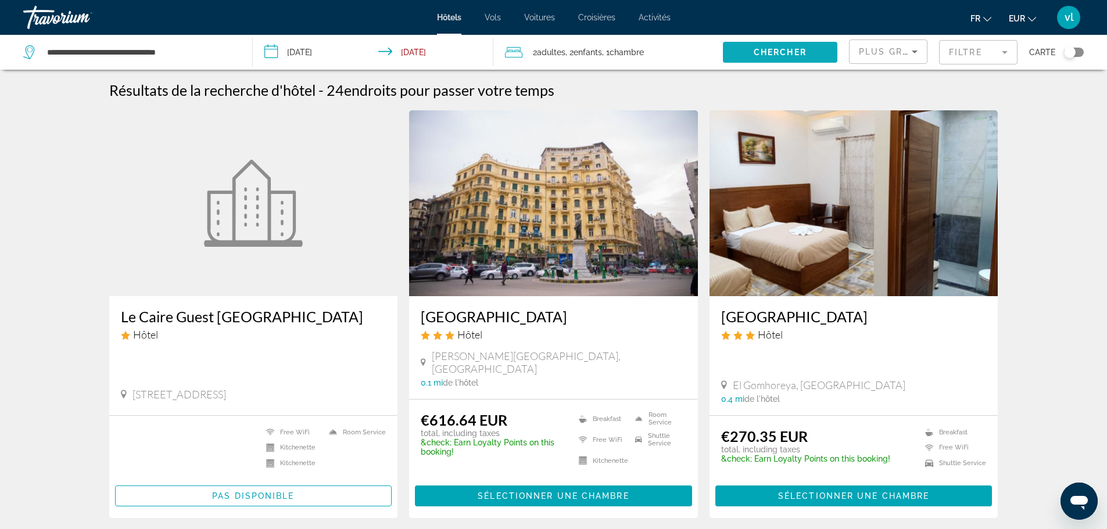
click at [771, 53] on span "Chercher" at bounding box center [780, 52] width 53 height 9
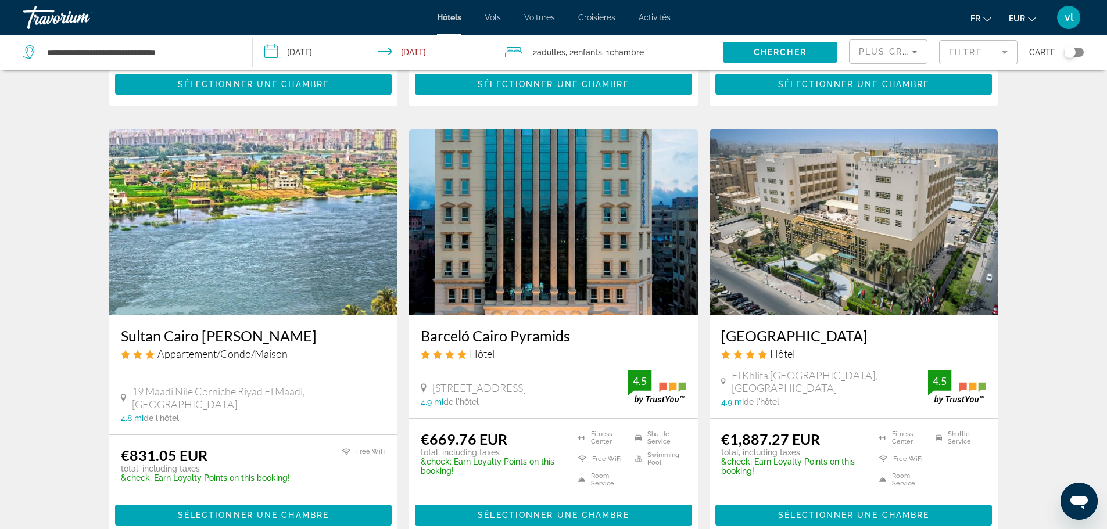
scroll to position [1278, 0]
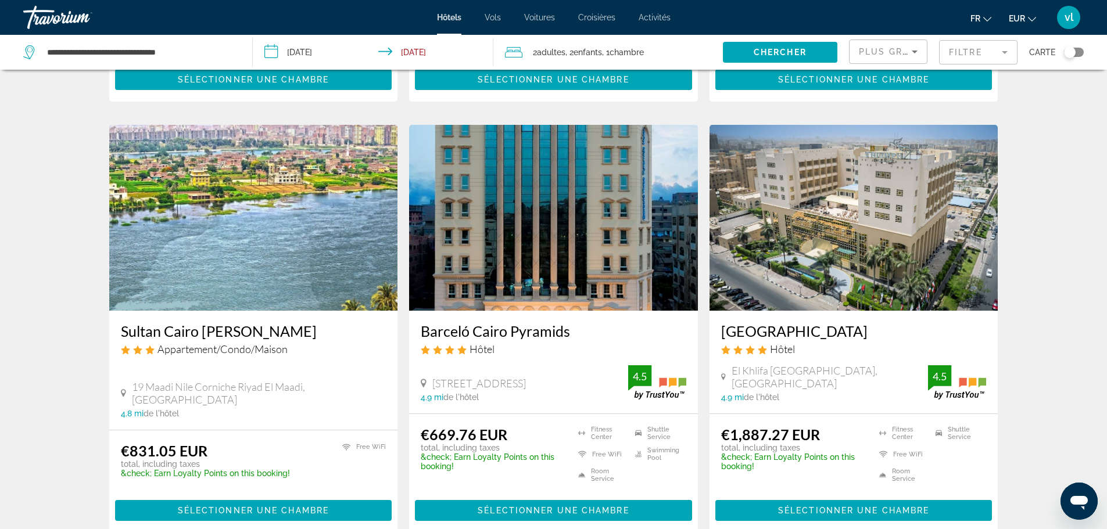
drag, startPoint x: 416, startPoint y: 317, endPoint x: 572, endPoint y: 319, distance: 156.9
click at [572, 319] on div "Barceló Cairo Pyramids Hôtel [STREET_ADDRESS] 4.9 mi de l'hôtel 4.5" at bounding box center [553, 362] width 289 height 103
click at [564, 323] on h3 "Barceló Cairo Pyramids" at bounding box center [554, 331] width 266 height 17
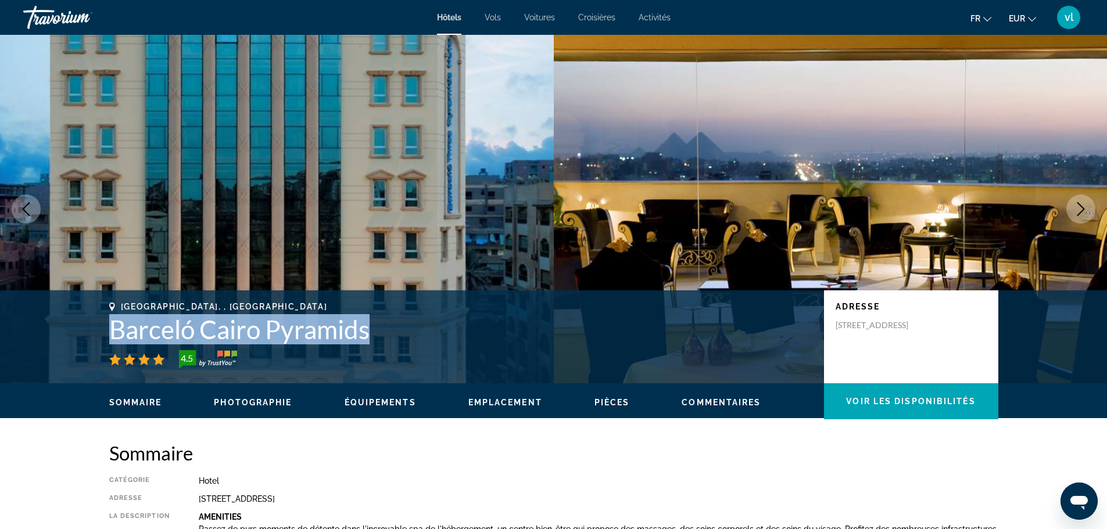
drag, startPoint x: 98, startPoint y: 332, endPoint x: 389, endPoint y: 328, distance: 291.2
click at [389, 328] on div "[GEOGRAPHIC_DATA], , [GEOGRAPHIC_DATA] Barceló [GEOGRAPHIC_DATA] Pyramids 4.5 A…" at bounding box center [554, 337] width 936 height 70
copy h1 "Barceló Cairo Pyramids"
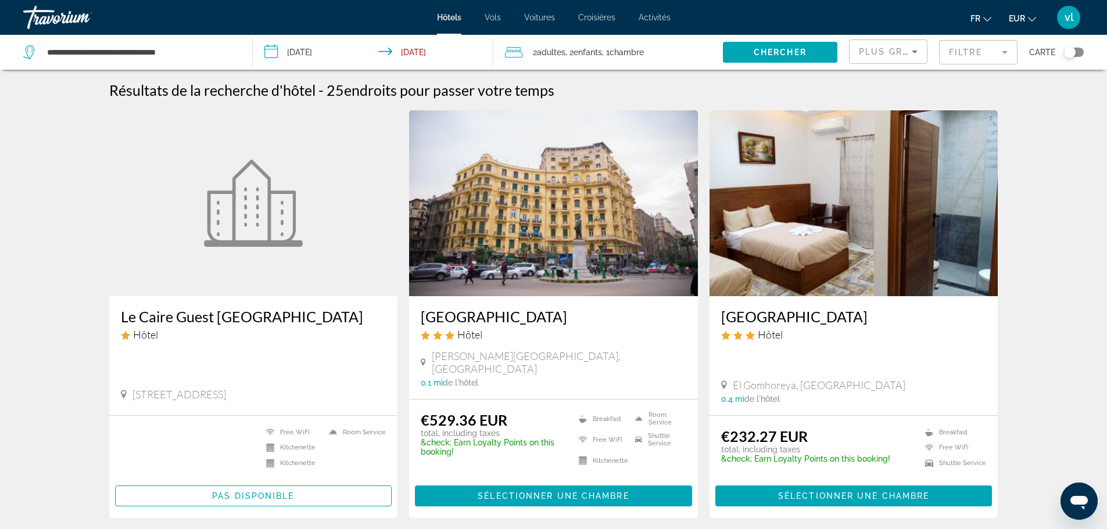
drag, startPoint x: 420, startPoint y: 314, endPoint x: 635, endPoint y: 322, distance: 215.2
click at [635, 322] on div "[GEOGRAPHIC_DATA] Hôtel [PERSON_NAME][GEOGRAPHIC_DATA], [GEOGRAPHIC_DATA] 0.1 m…" at bounding box center [553, 347] width 289 height 103
copy h3 "[GEOGRAPHIC_DATA]"
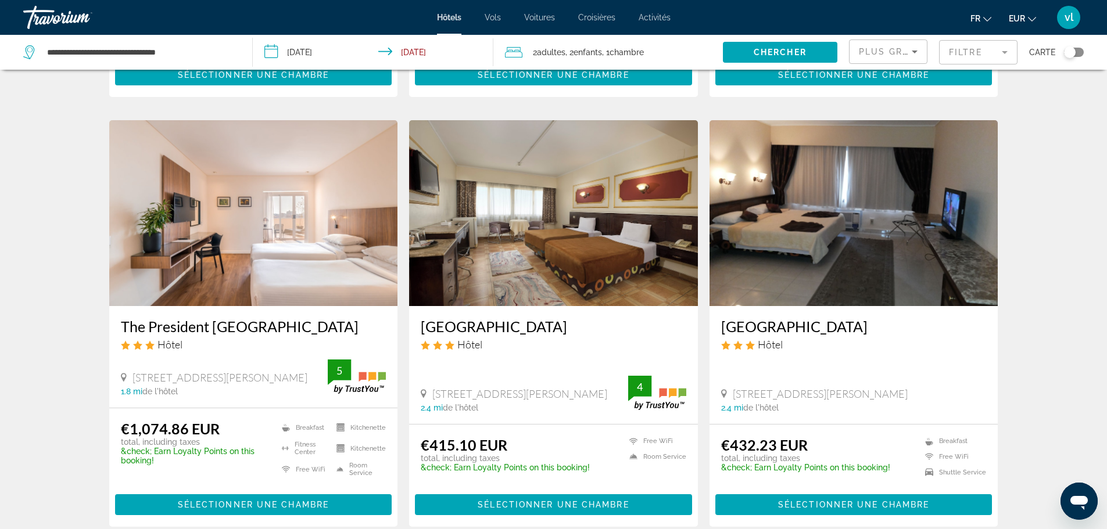
scroll to position [864, 0]
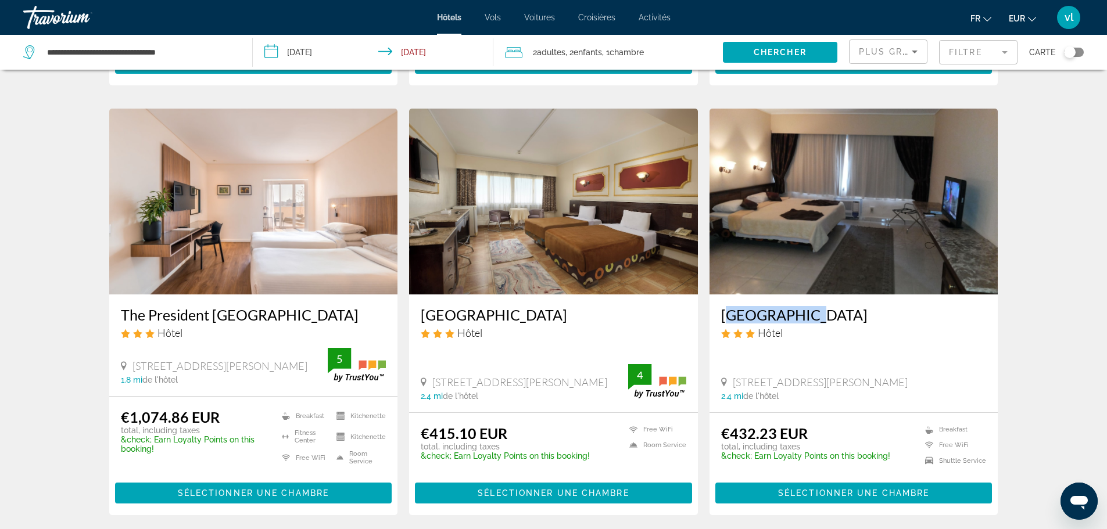
drag, startPoint x: 714, startPoint y: 300, endPoint x: 802, endPoint y: 307, distance: 88.0
click at [802, 307] on div "[GEOGRAPHIC_DATA] Hôtel 9 [PERSON_NAME] El Seddik St., Giza 2.4 mi de l'hôtel" at bounding box center [854, 354] width 289 height 118
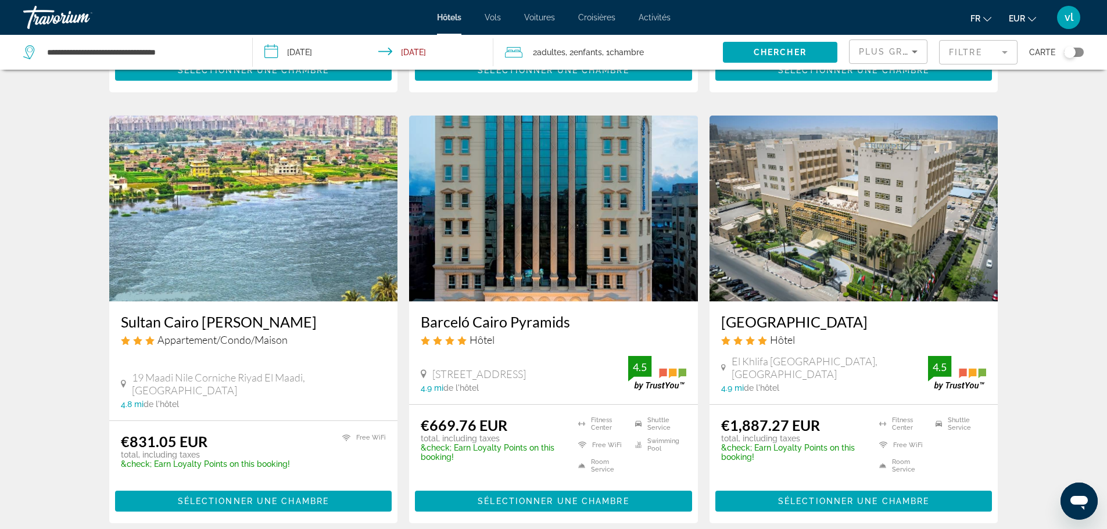
scroll to position [1317, 0]
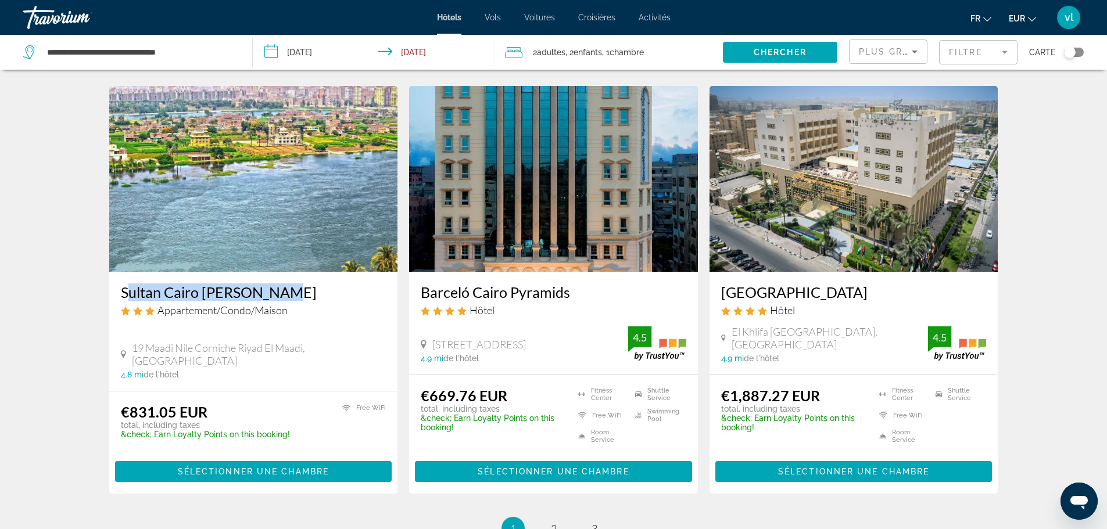
drag, startPoint x: 110, startPoint y: 278, endPoint x: 270, endPoint y: 284, distance: 160.5
click at [270, 284] on div "Sultan Cairo [PERSON_NAME] Appartement/Condo/Maison 19 Maadi Nile Corniche Riya…" at bounding box center [253, 331] width 289 height 119
click at [270, 284] on h3 "Sultan Cairo [PERSON_NAME]" at bounding box center [254, 292] width 266 height 17
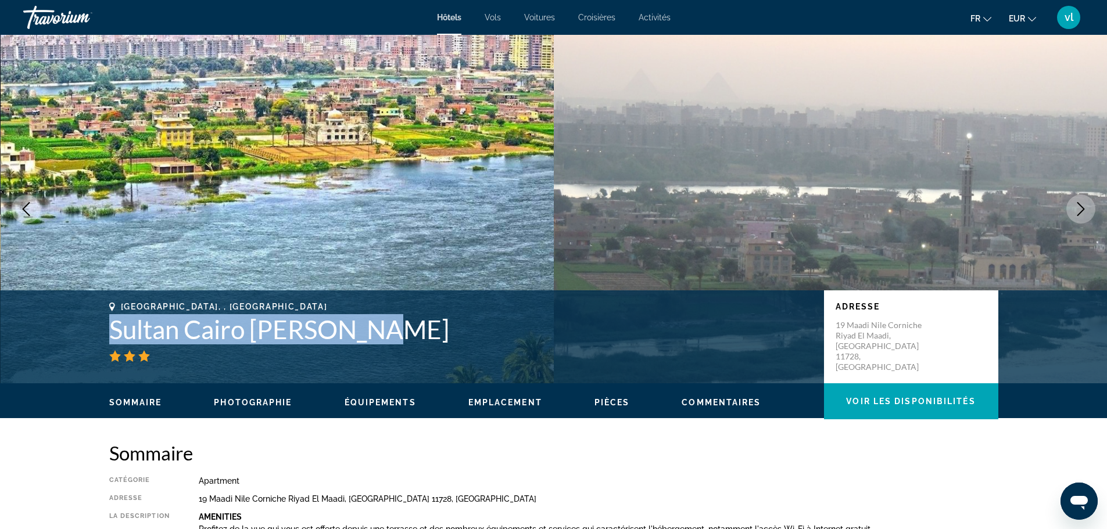
drag, startPoint x: 94, startPoint y: 330, endPoint x: 377, endPoint y: 332, distance: 282.5
click at [377, 332] on div "[GEOGRAPHIC_DATA], , [GEOGRAPHIC_DATA] Sultan Cairo Nile Maadi Adresse [STREET_…" at bounding box center [554, 337] width 936 height 70
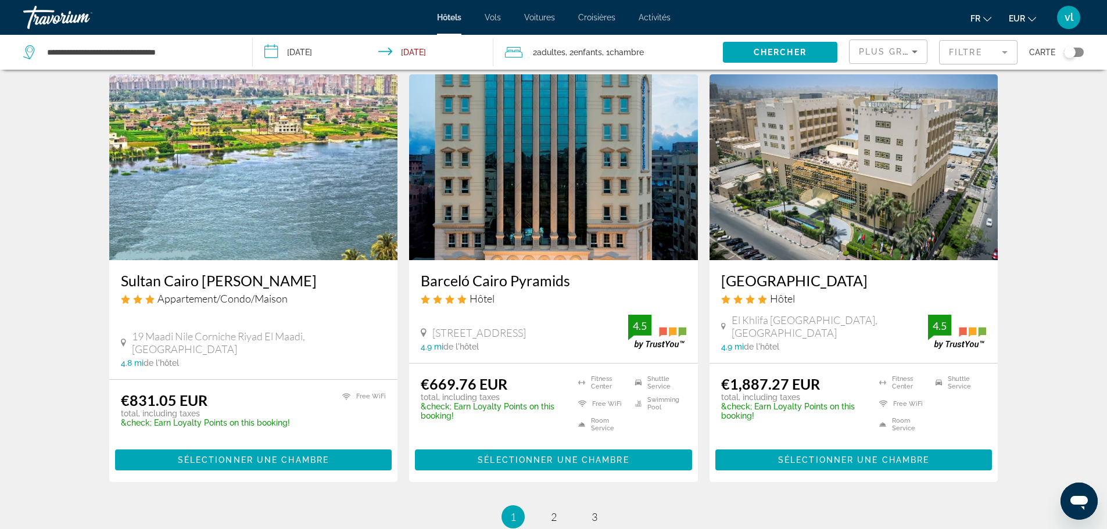
scroll to position [1333, 0]
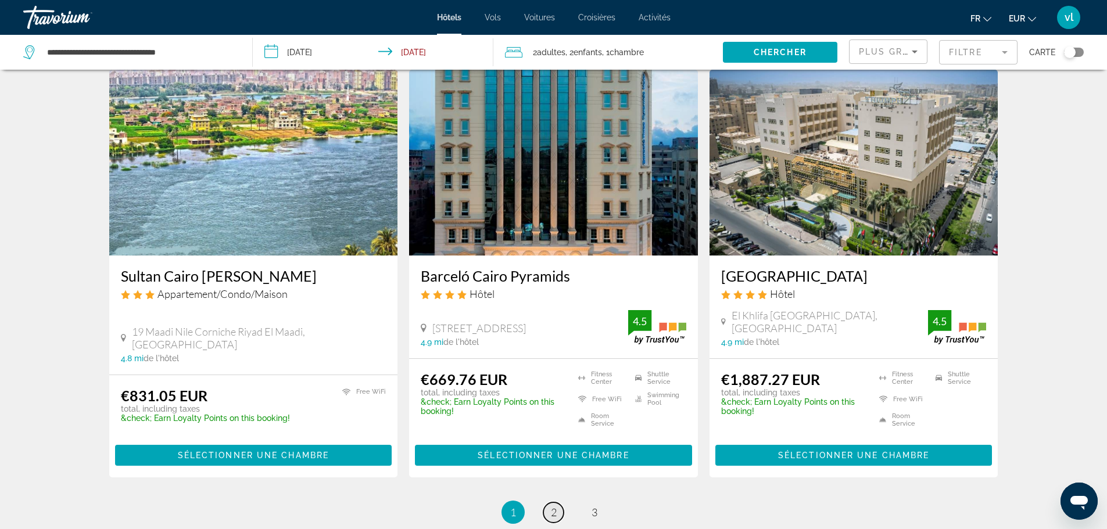
click at [551, 506] on span "2" at bounding box center [554, 512] width 6 height 13
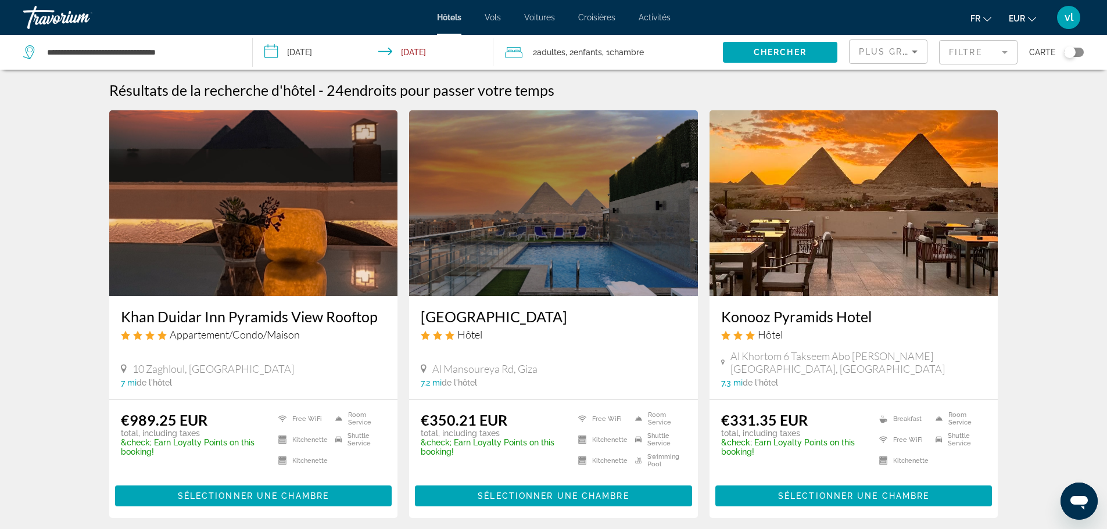
drag, startPoint x: 118, startPoint y: 315, endPoint x: 377, endPoint y: 319, distance: 258.7
click at [377, 319] on div "Khan Duidar Inn Pyramids View Rooftop Appartement/Condo/Maison 10 Zaghloul, [GE…" at bounding box center [253, 347] width 289 height 103
click at [247, 495] on span "Sélectionner une chambre" at bounding box center [253, 496] width 151 height 9
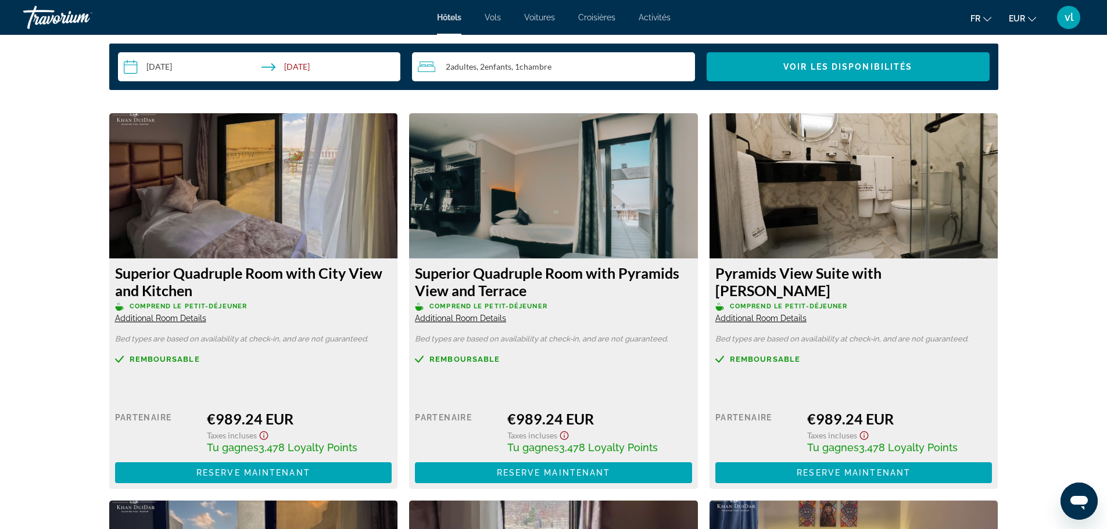
scroll to position [1536, 0]
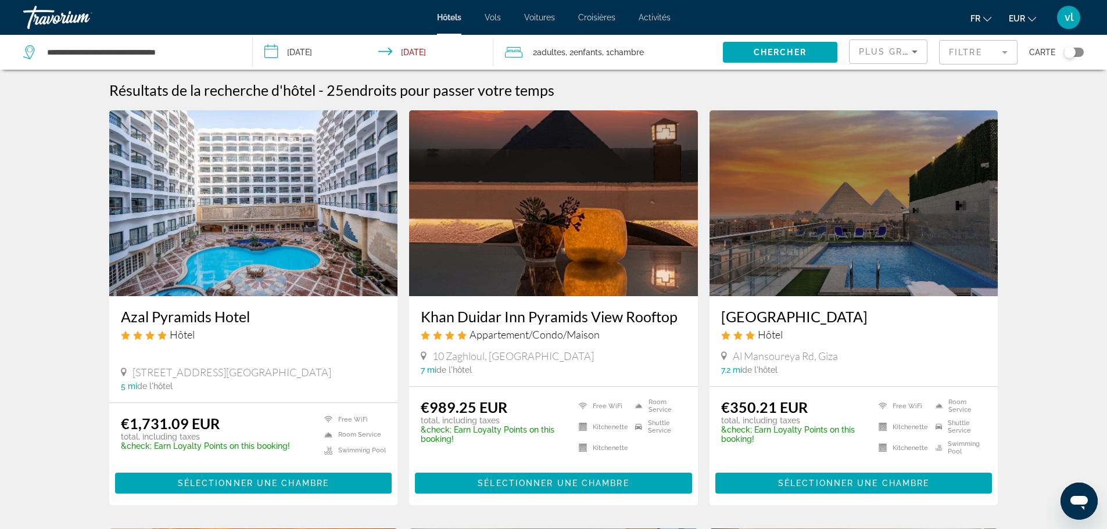
drag, startPoint x: 717, startPoint y: 315, endPoint x: 862, endPoint y: 321, distance: 144.8
click at [862, 321] on div "[GEOGRAPHIC_DATA] Hôtel Al Mansoureya Rd, Giza 7.2 mi de l'hôtel" at bounding box center [854, 341] width 289 height 90
click at [828, 485] on span "Sélectionner une chambre" at bounding box center [853, 483] width 151 height 9
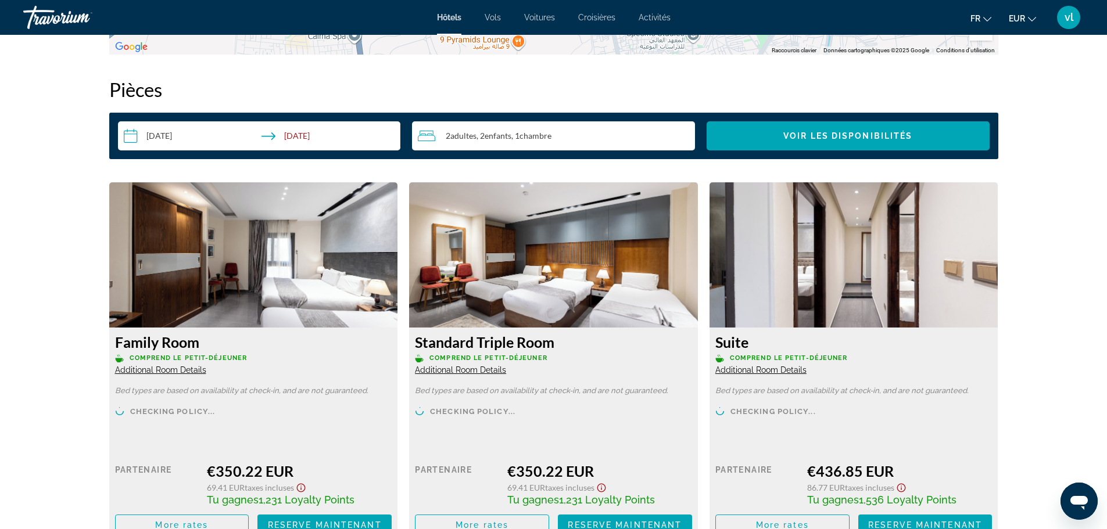
scroll to position [1487, 0]
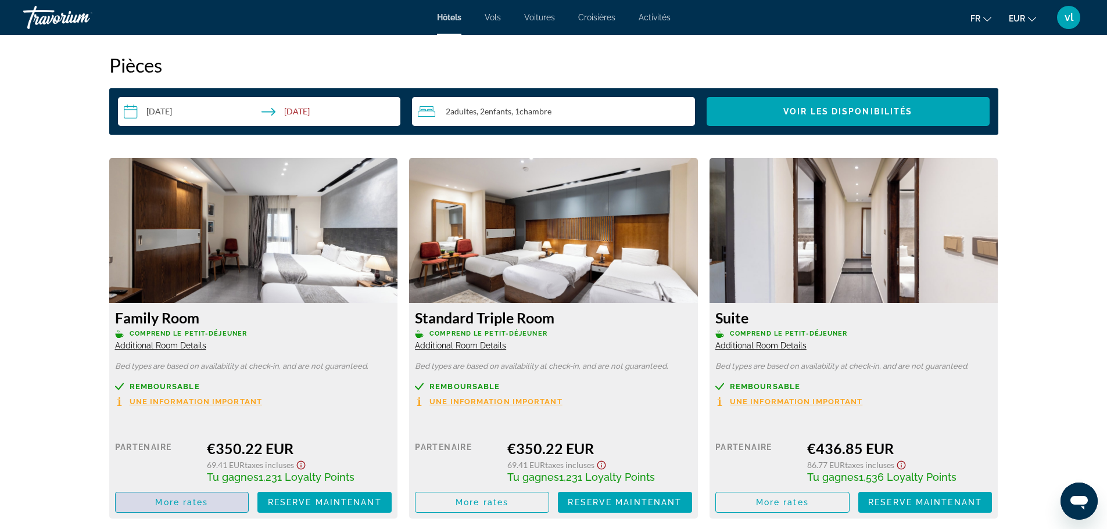
click at [169, 502] on span "More rates" at bounding box center [181, 502] width 53 height 9
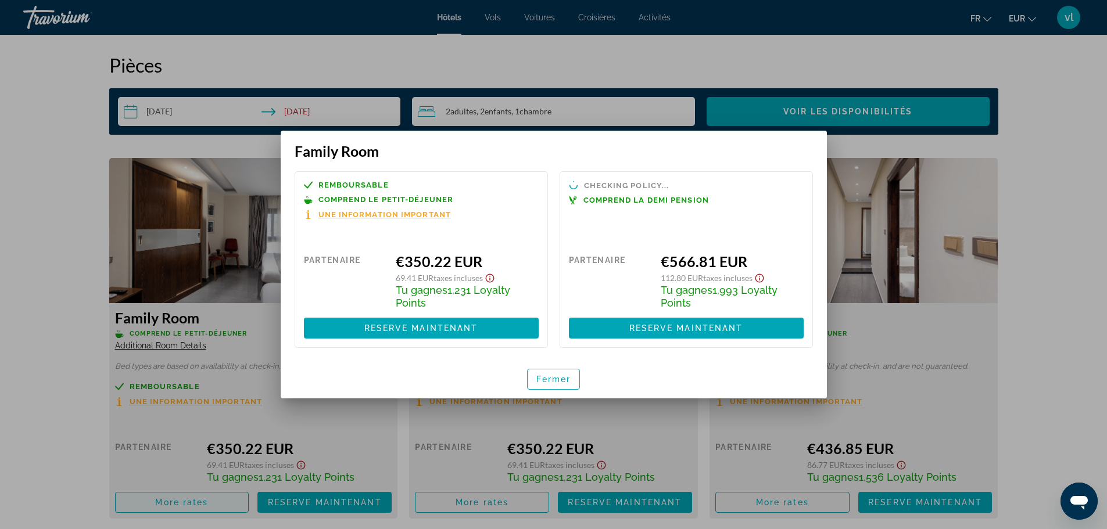
scroll to position [0, 0]
click at [557, 380] on span "Fermer" at bounding box center [553, 379] width 35 height 9
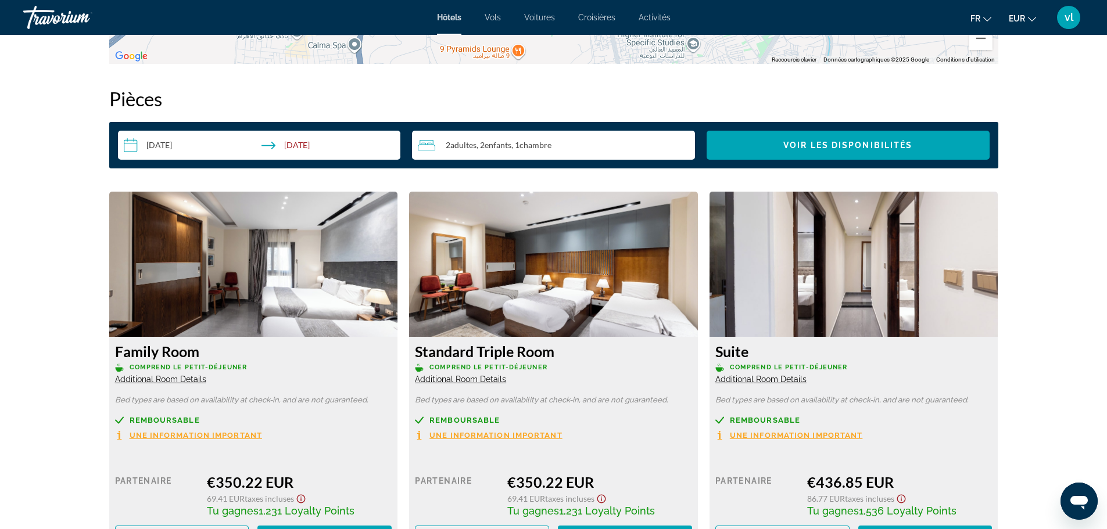
scroll to position [1491, 0]
